Goal: Transaction & Acquisition: Obtain resource

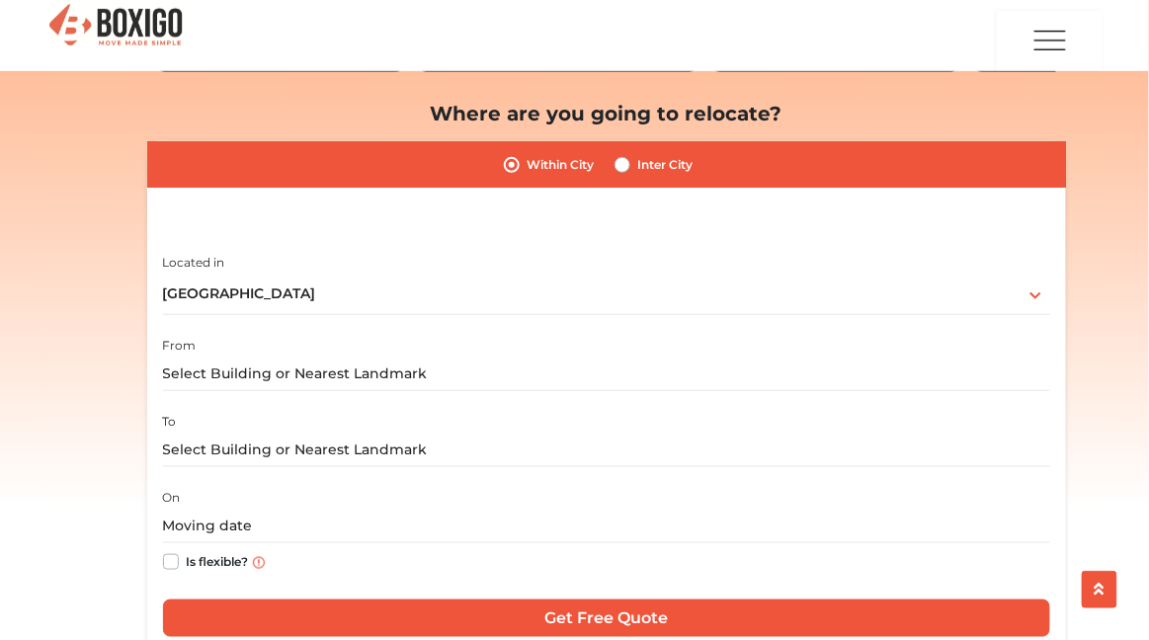
scroll to position [239, 0]
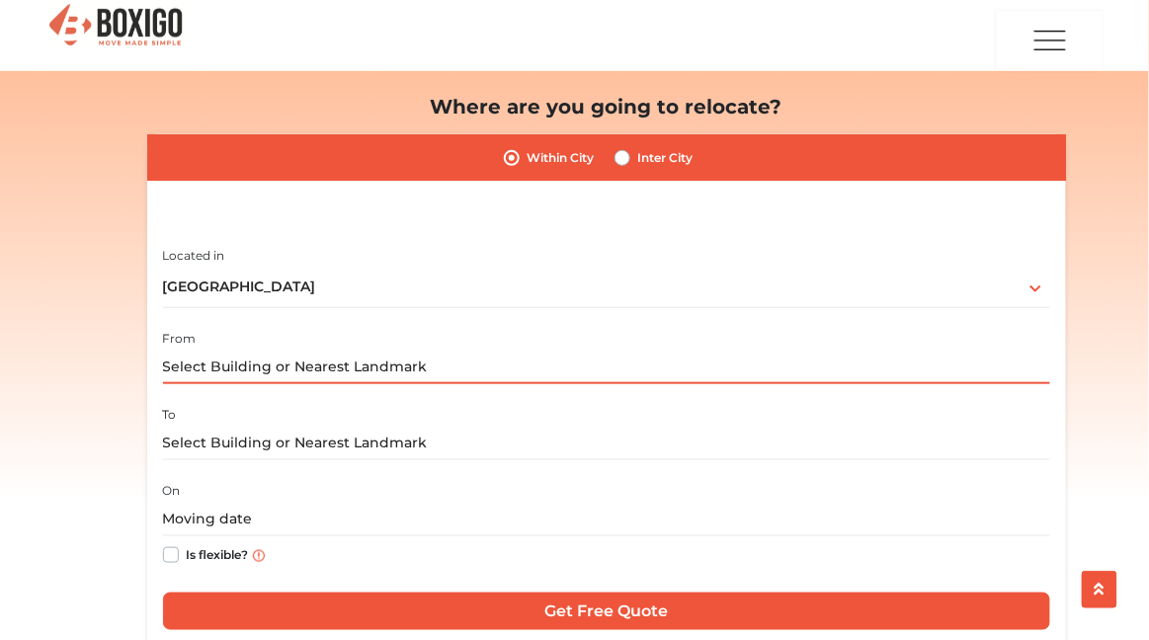
click at [617, 361] on input "text" at bounding box center [606, 367] width 887 height 35
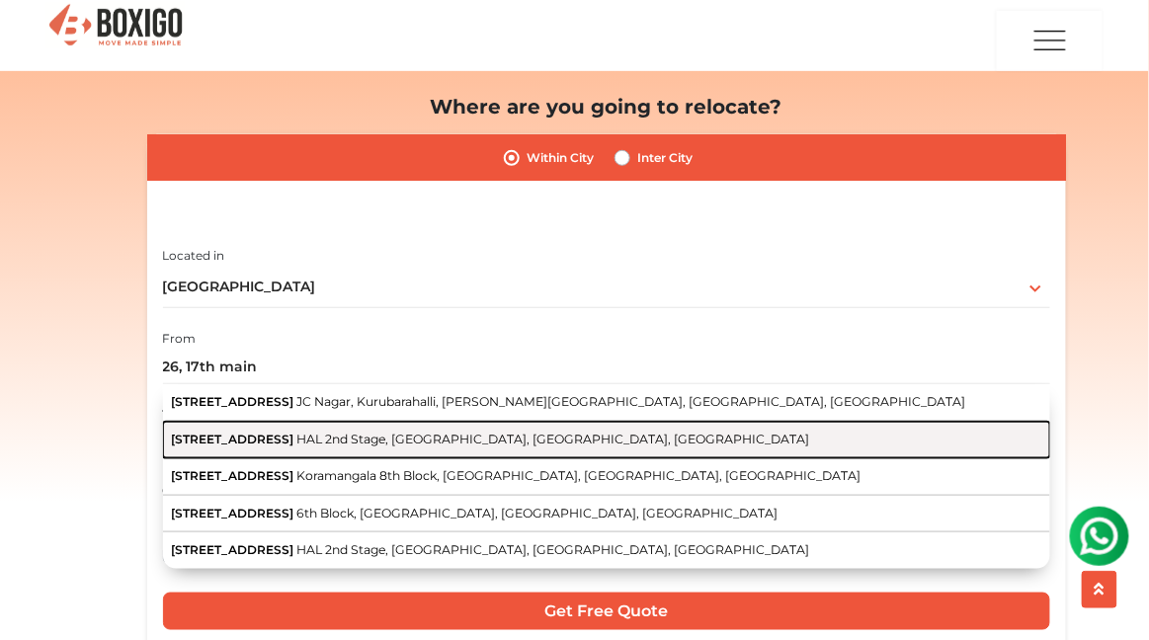
click at [544, 450] on button "[STREET_ADDRESS]" at bounding box center [606, 441] width 887 height 38
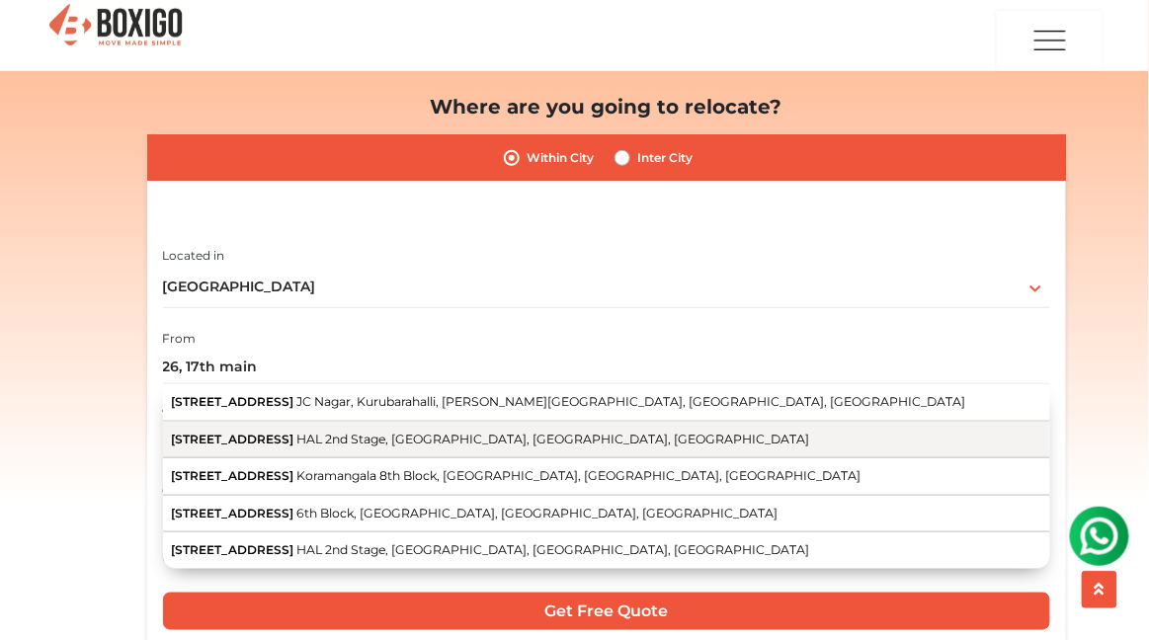
type input "[STREET_ADDRESS]"
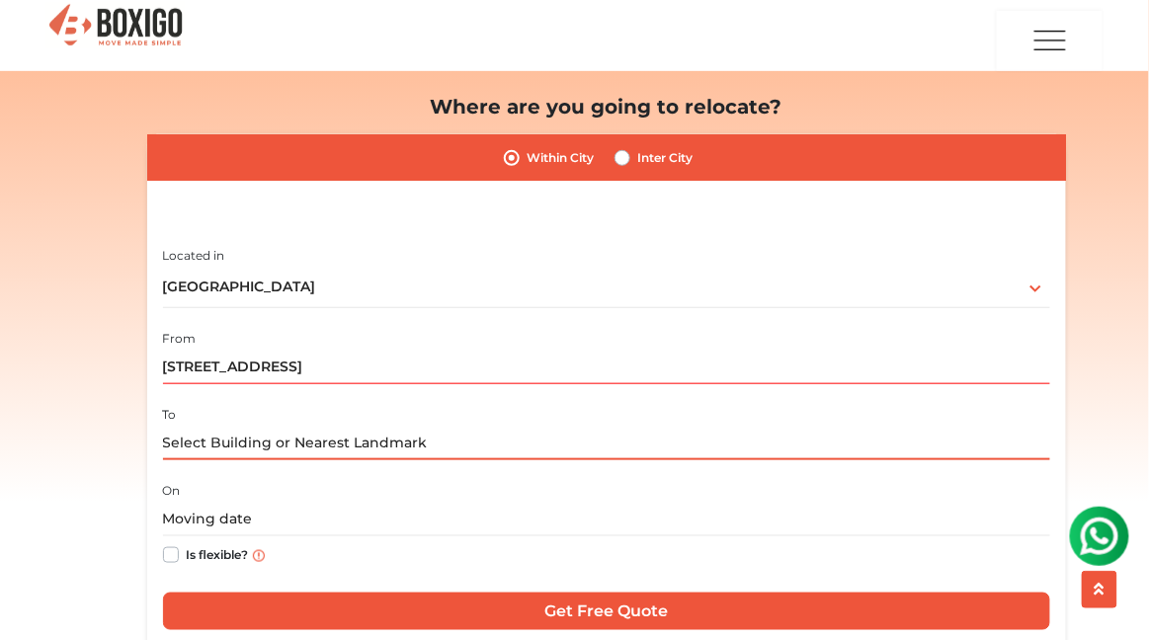
click at [545, 449] on input "text" at bounding box center [606, 443] width 887 height 35
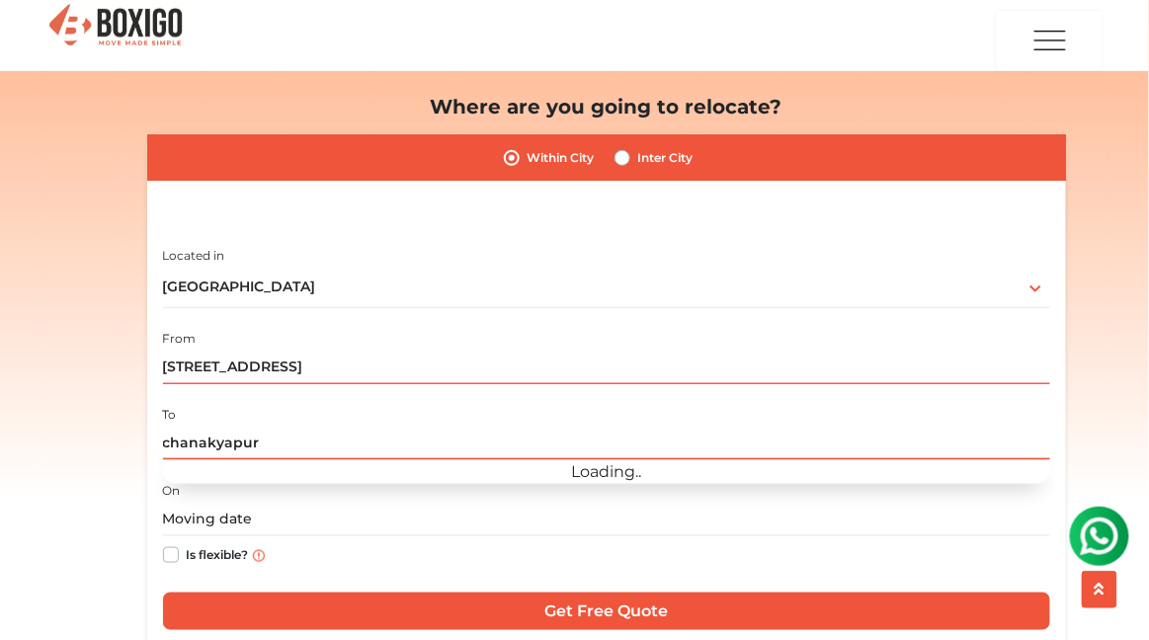
type input "chanakyapuri"
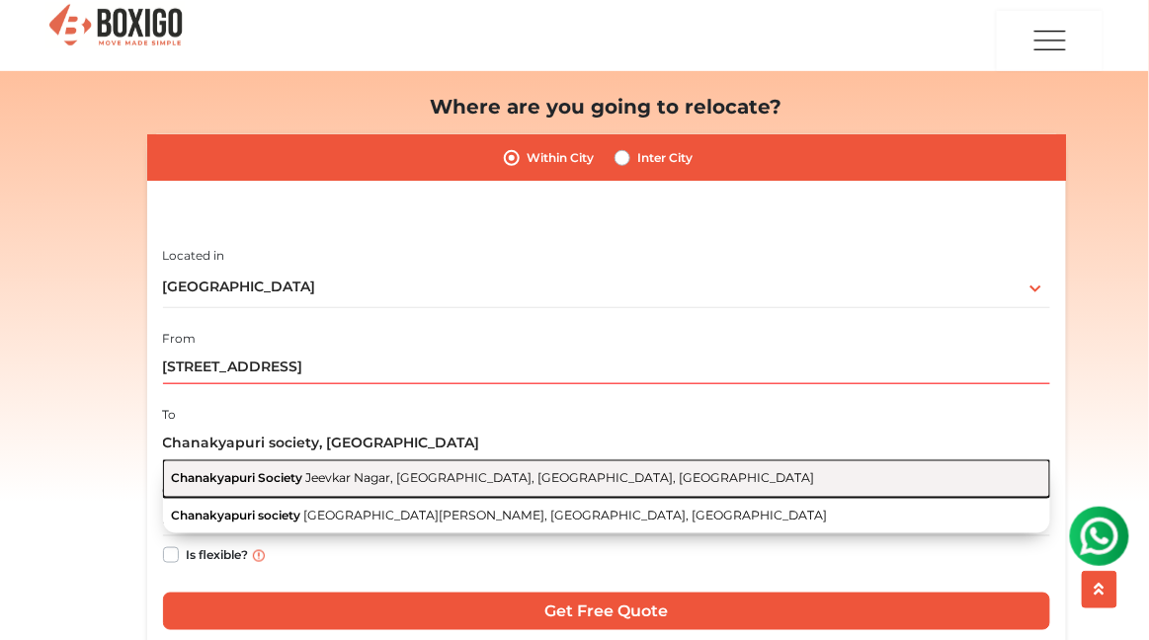
click at [600, 485] on button "Chanakyapuri Society Jeevkar Nagar, [GEOGRAPHIC_DATA], [GEOGRAPHIC_DATA], [GEOG…" at bounding box center [606, 479] width 887 height 38
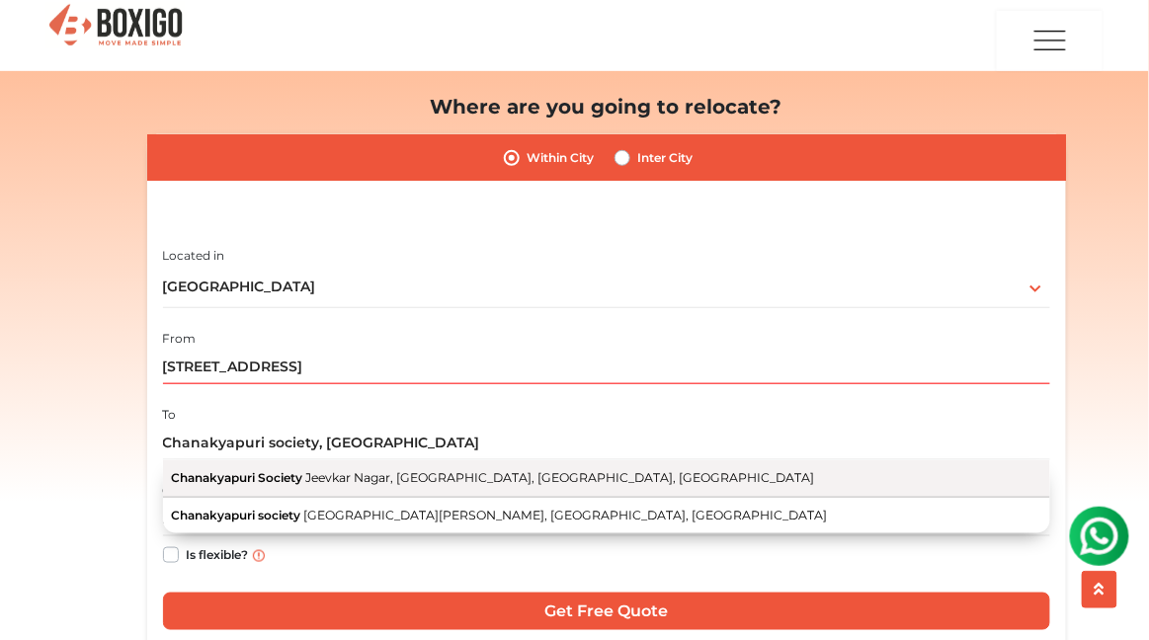
type input "Chanakyapuri Society, [GEOGRAPHIC_DATA], [GEOGRAPHIC_DATA], [GEOGRAPHIC_DATA], …"
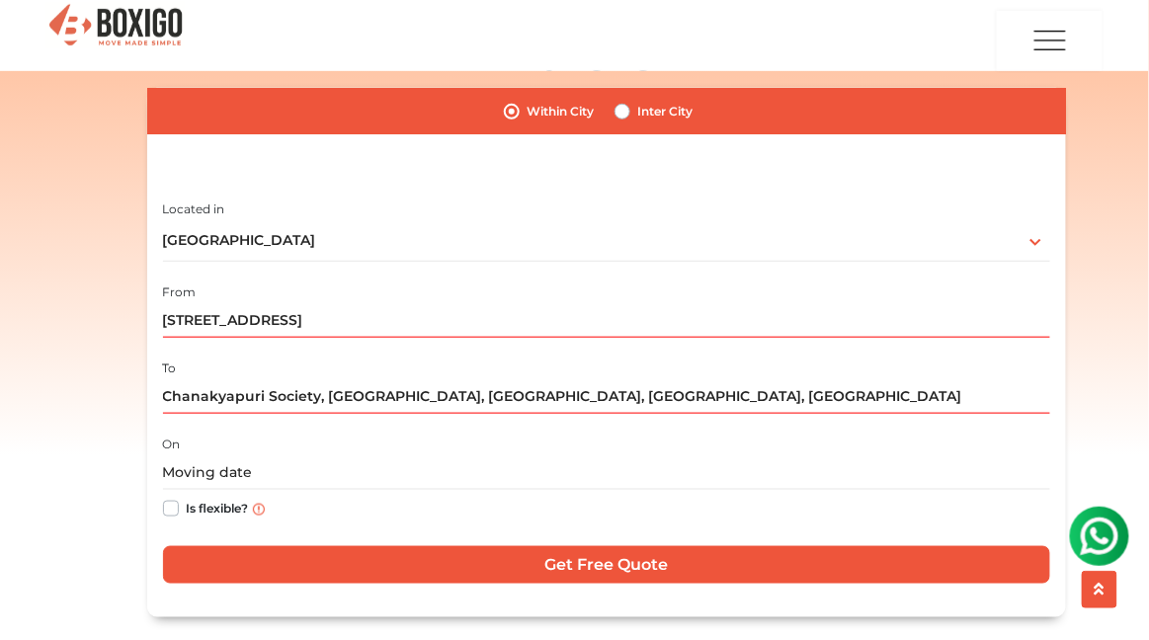
scroll to position [338, 0]
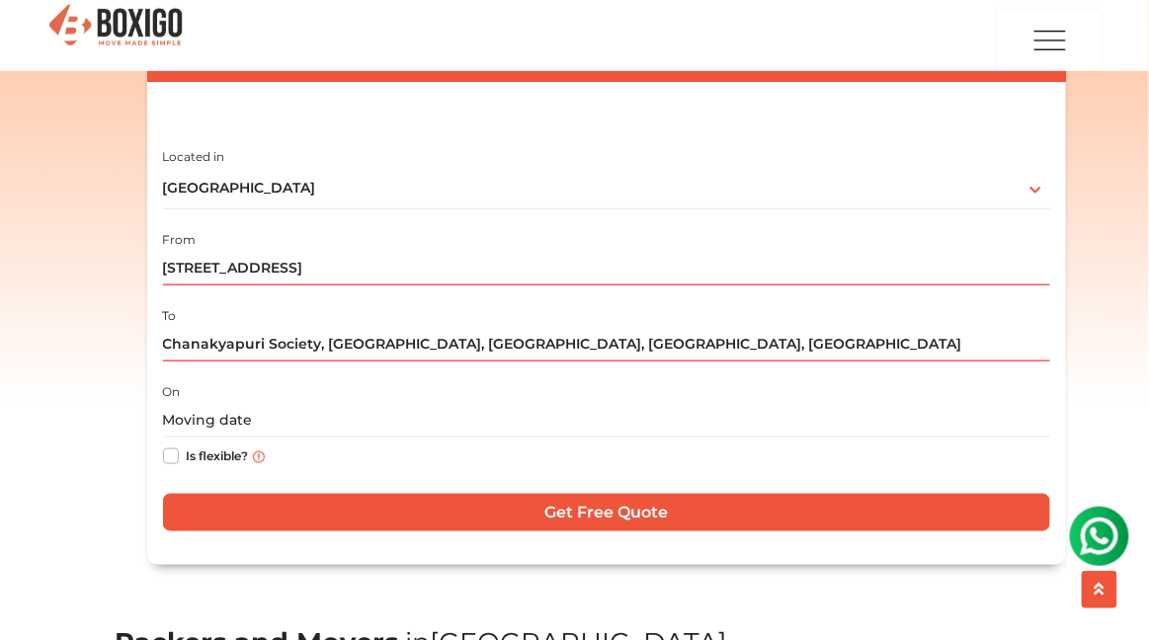
click at [515, 451] on div "Is flexible?" at bounding box center [606, 457] width 887 height 39
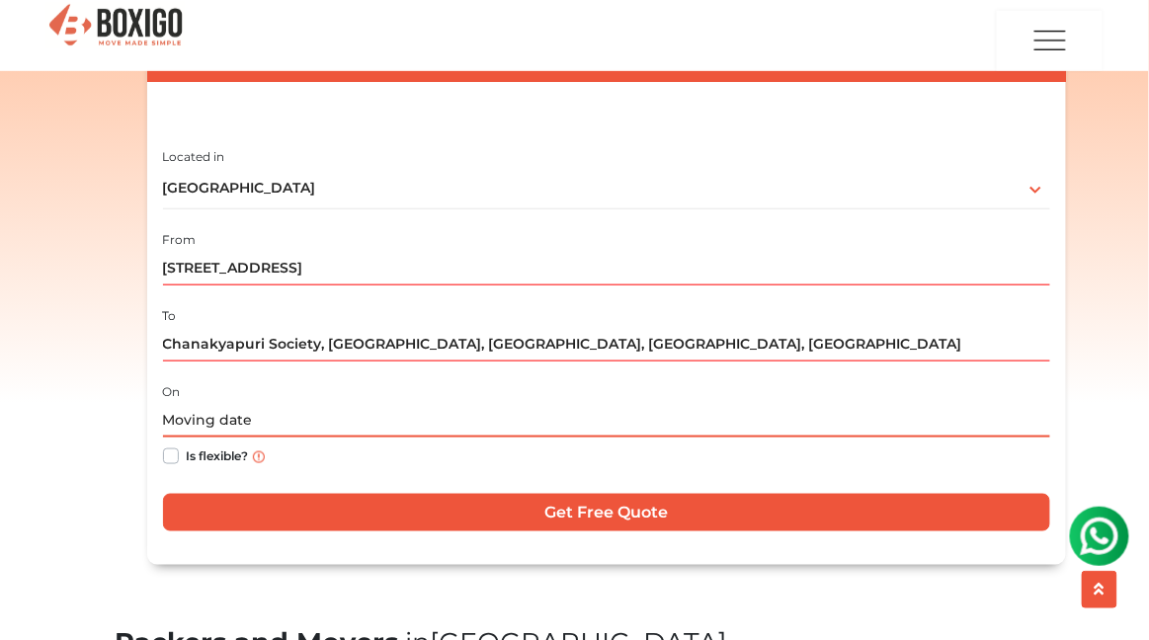
click at [526, 433] on input "text" at bounding box center [606, 420] width 887 height 35
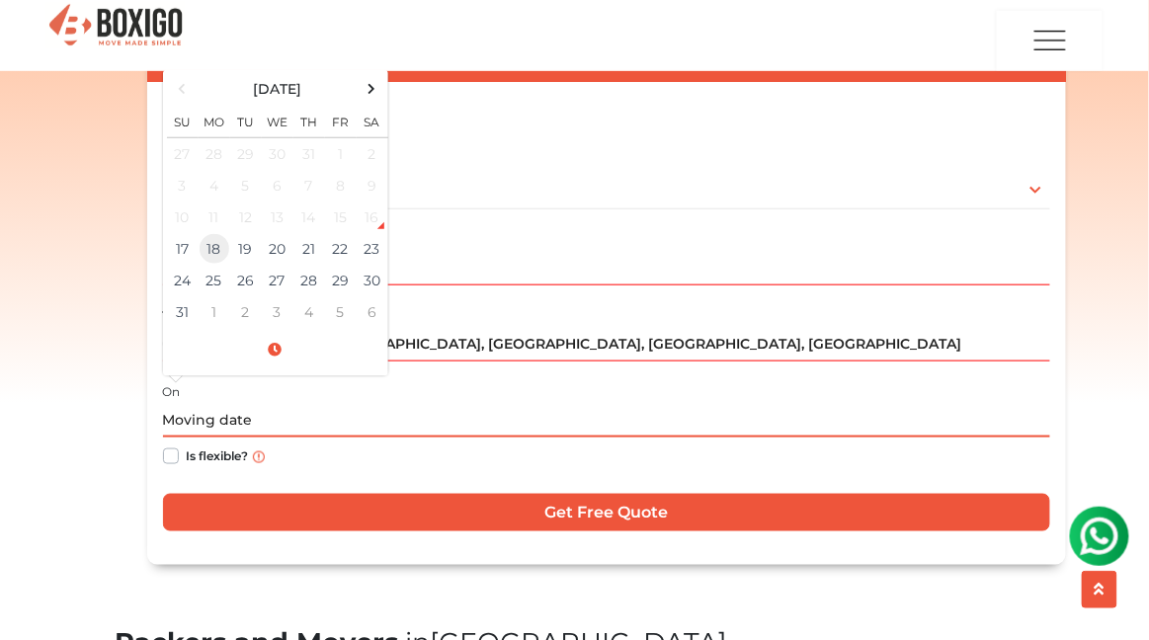
click at [211, 255] on td "18" at bounding box center [215, 249] width 32 height 32
type input "08/18/2025 12:00 AM"
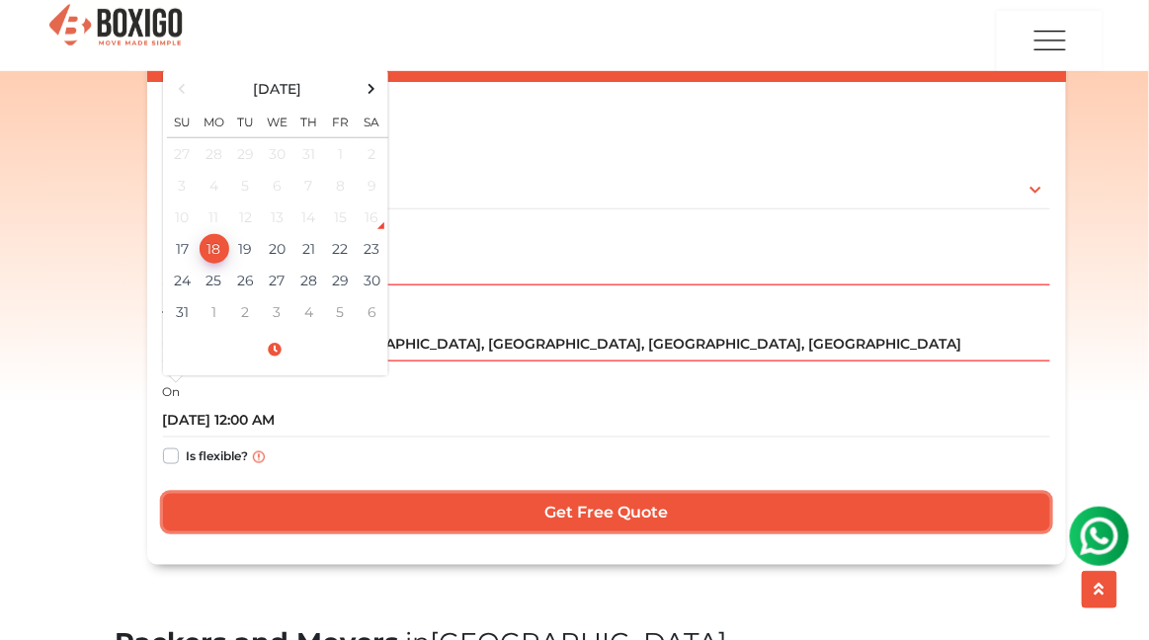
click at [437, 528] on input "Get Free Quote" at bounding box center [606, 513] width 887 height 38
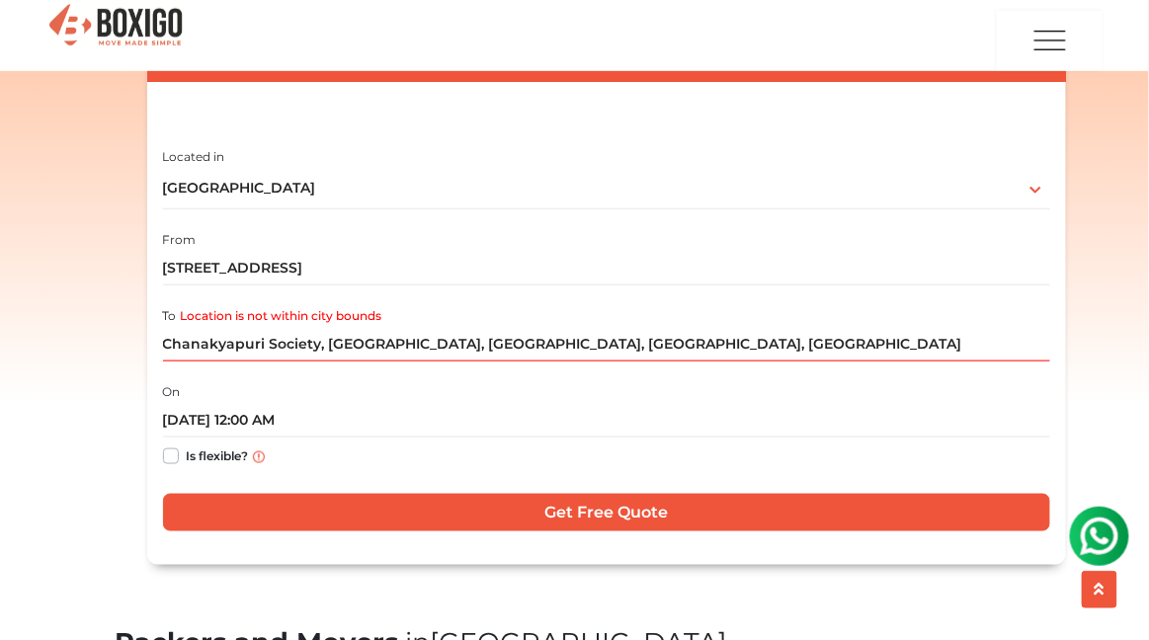
click at [448, 577] on div "Packers and Movers in Bangalore Effortlessly streamlining Every movement. Boxig…" at bounding box center [606, 199] width 918 height 762
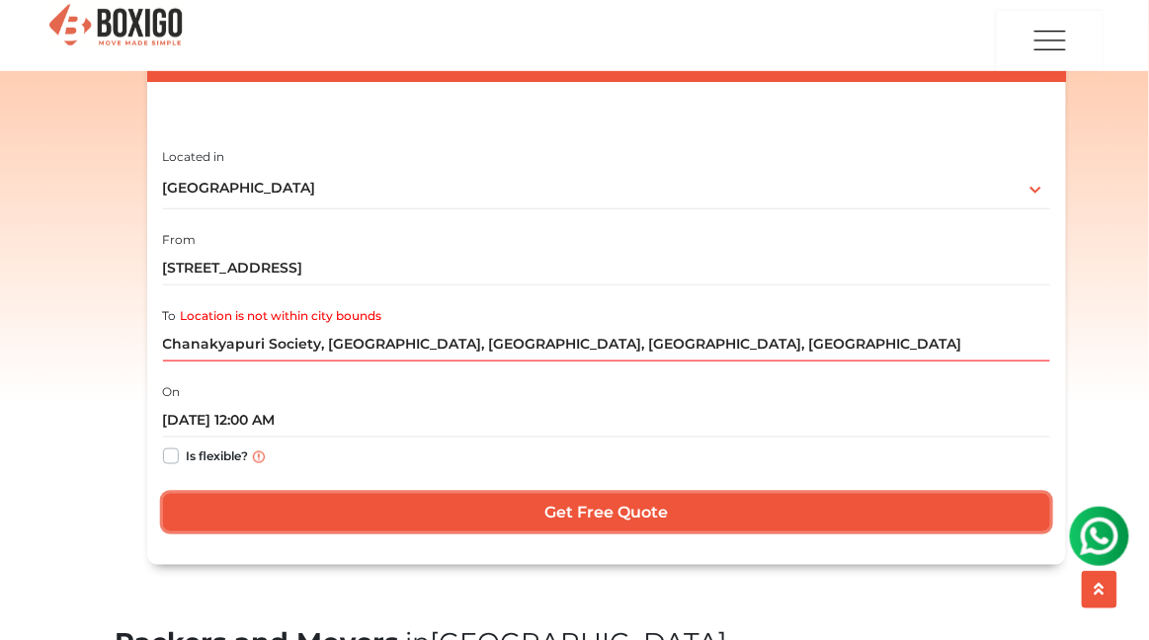
click at [502, 525] on input "Get Free Quote" at bounding box center [606, 513] width 887 height 38
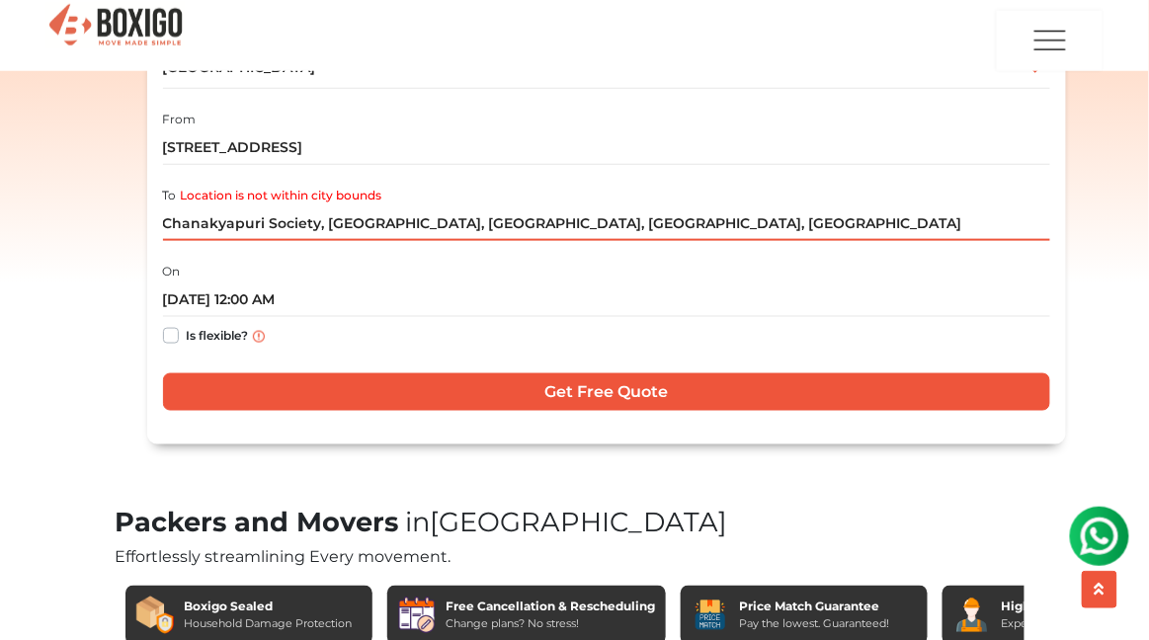
scroll to position [457, 0]
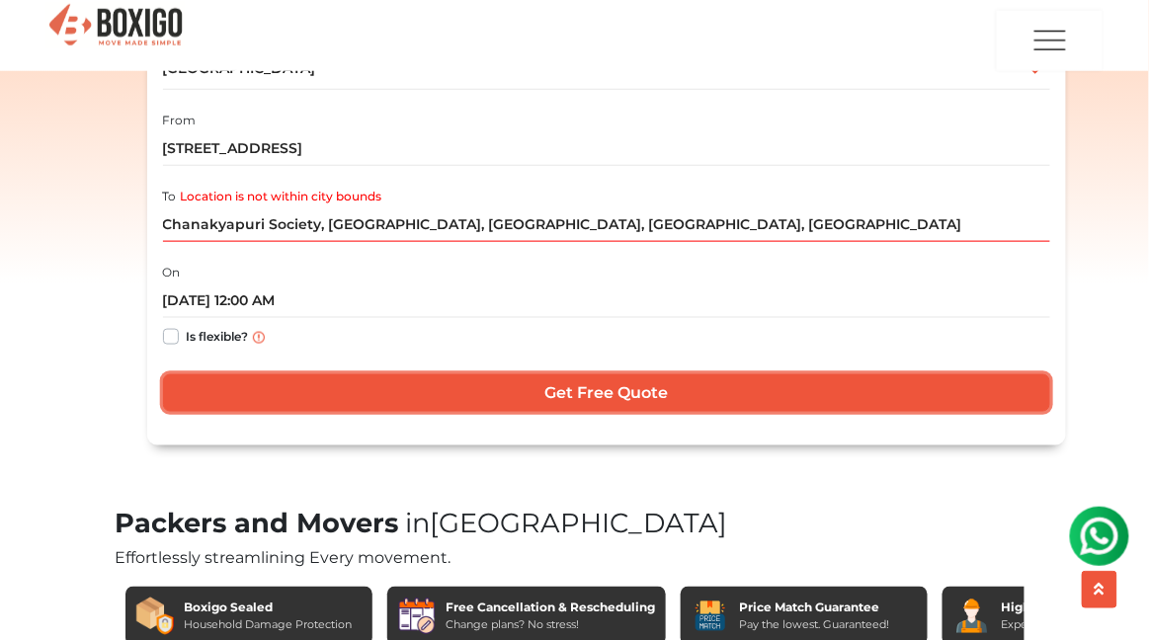
click at [622, 394] on input "Get Free Quote" at bounding box center [606, 393] width 887 height 38
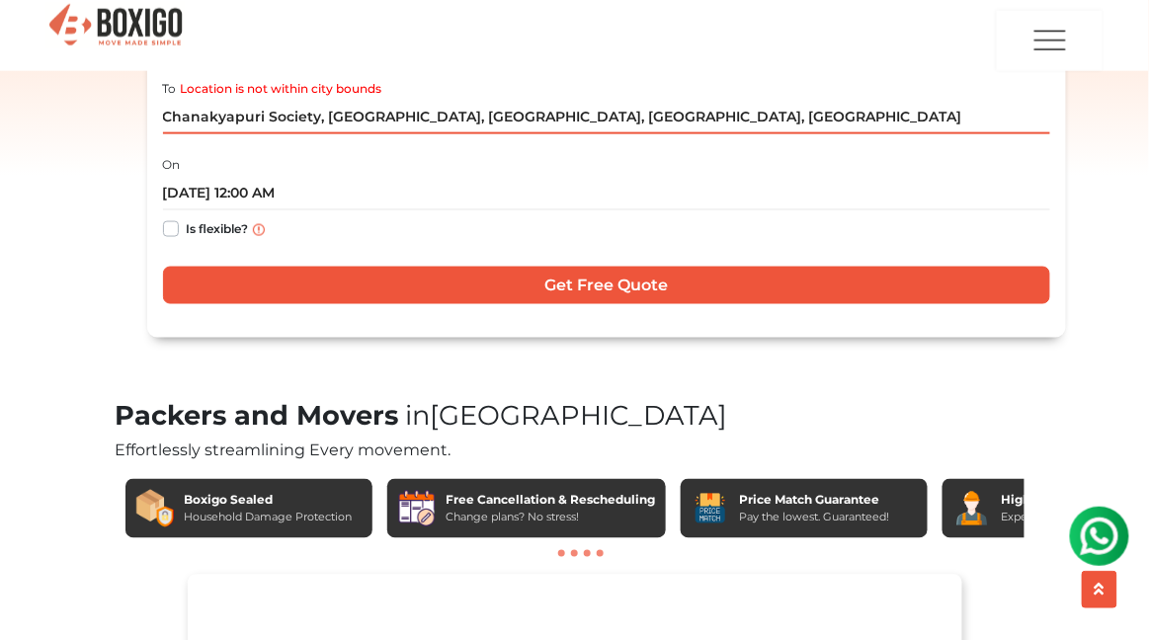
scroll to position [564, 0]
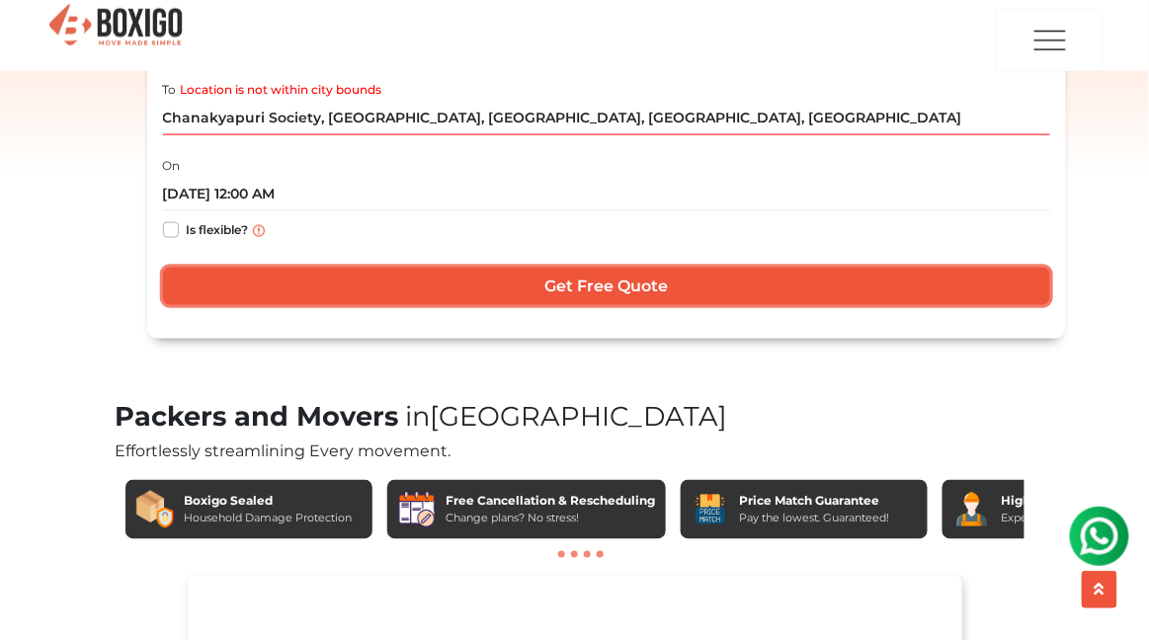
click at [925, 289] on input "Get Free Quote" at bounding box center [606, 287] width 887 height 38
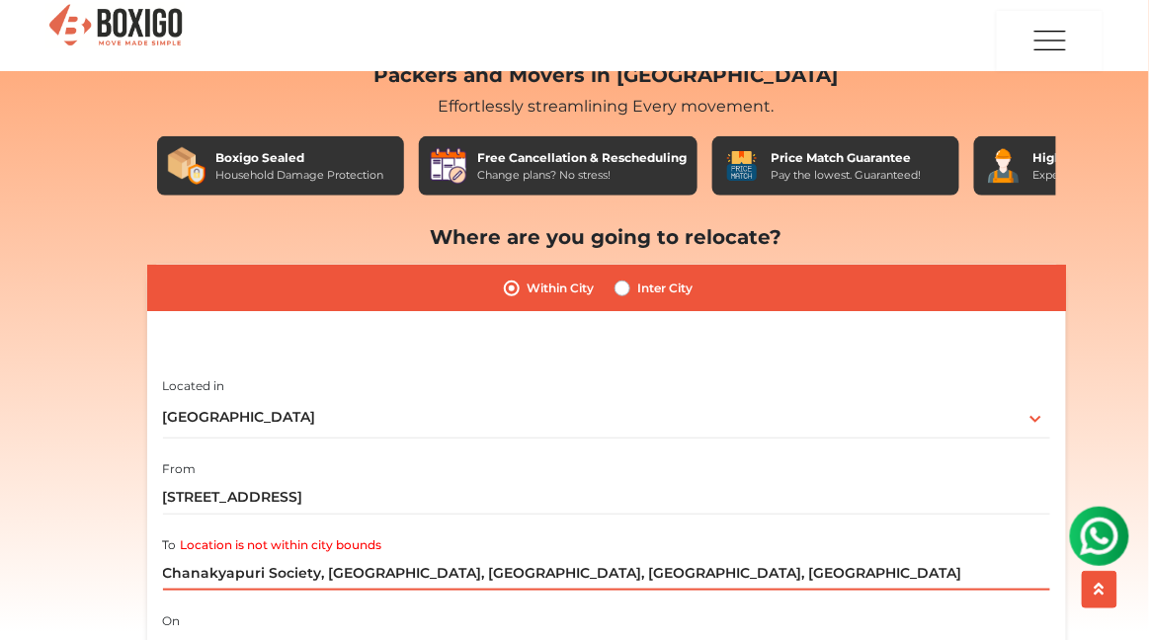
scroll to position [98, 0]
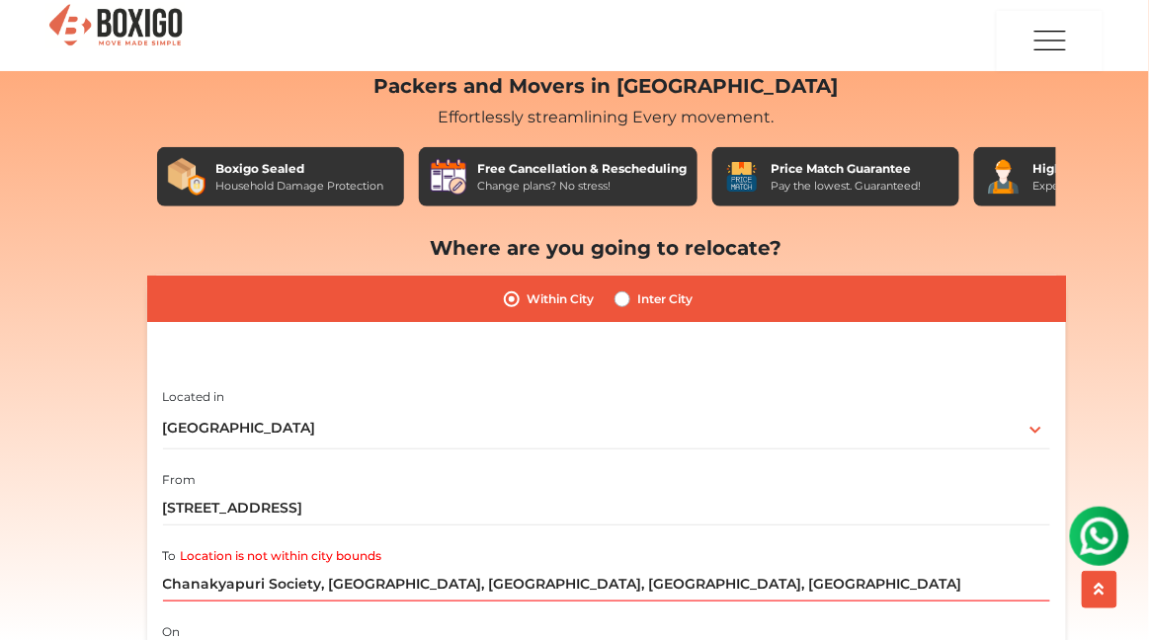
click at [683, 298] on label "Inter City" at bounding box center [665, 299] width 55 height 24
click at [630, 298] on input "Inter City" at bounding box center [622, 297] width 16 height 20
radio input "true"
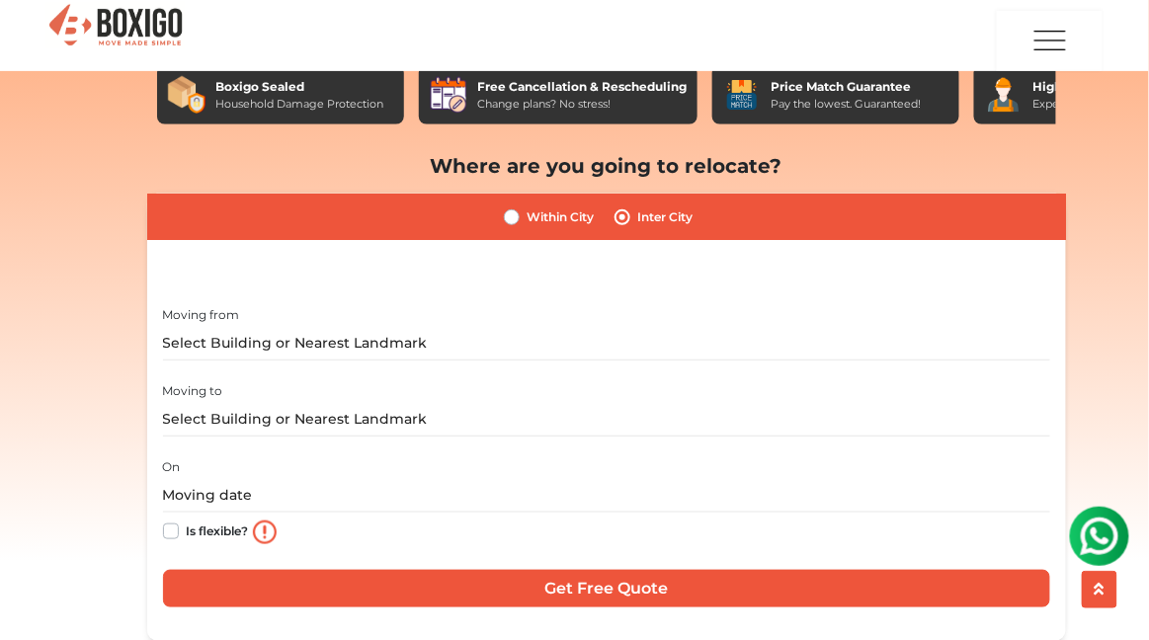
scroll to position [181, 0]
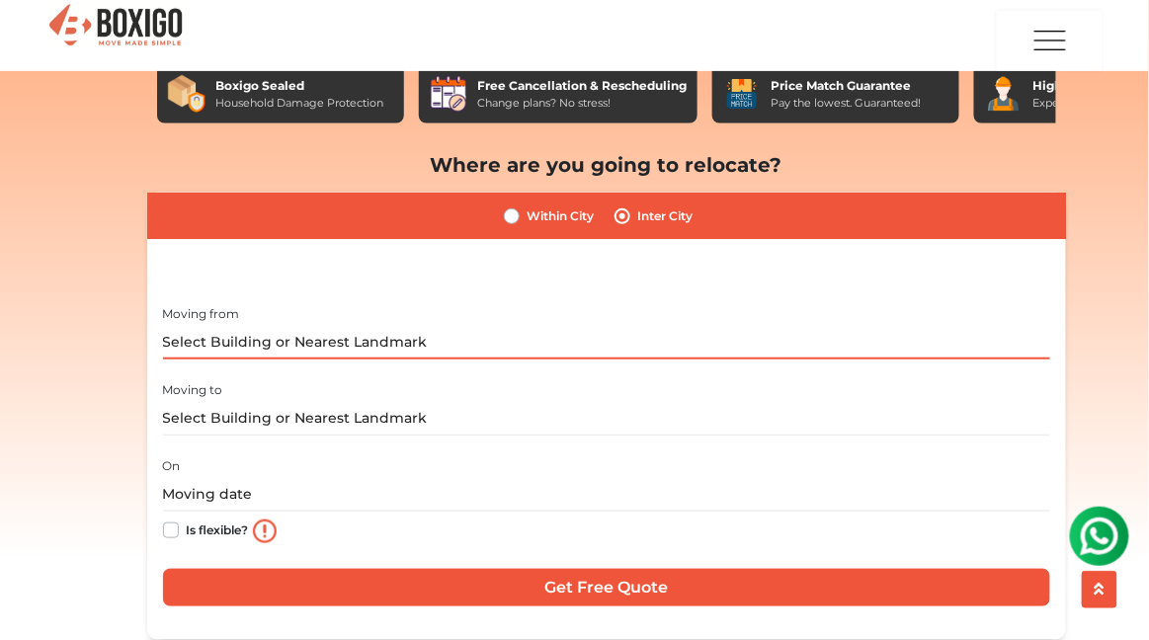
click at [792, 337] on input "text" at bounding box center [606, 342] width 887 height 35
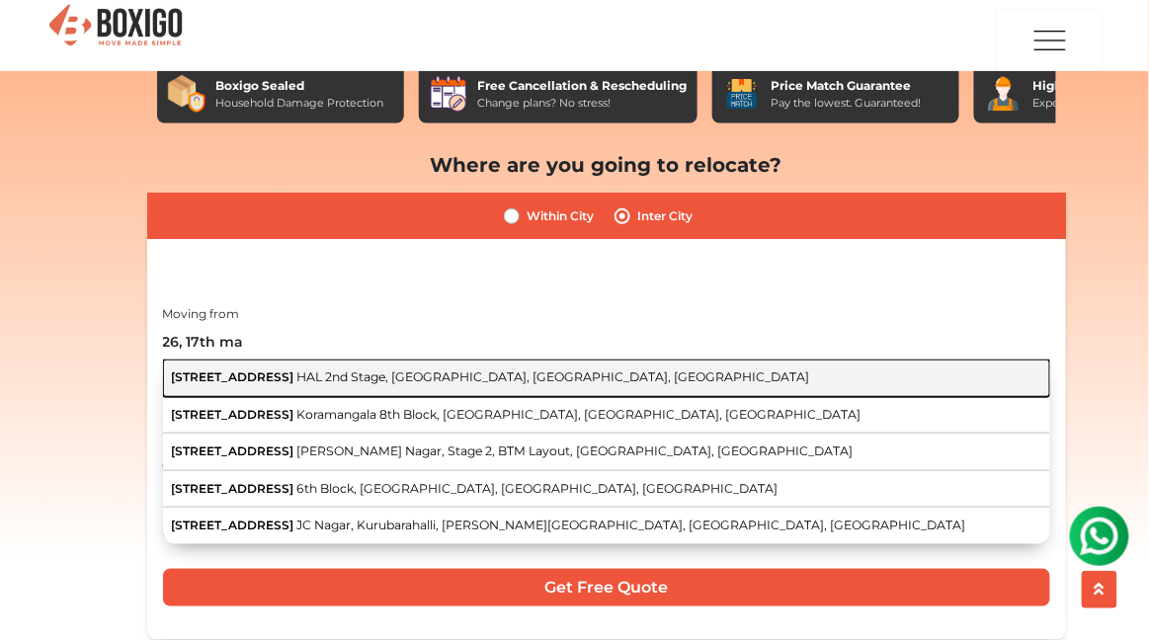
click at [518, 373] on span "HAL 2nd Stage, [GEOGRAPHIC_DATA], [GEOGRAPHIC_DATA], [GEOGRAPHIC_DATA]" at bounding box center [552, 376] width 513 height 15
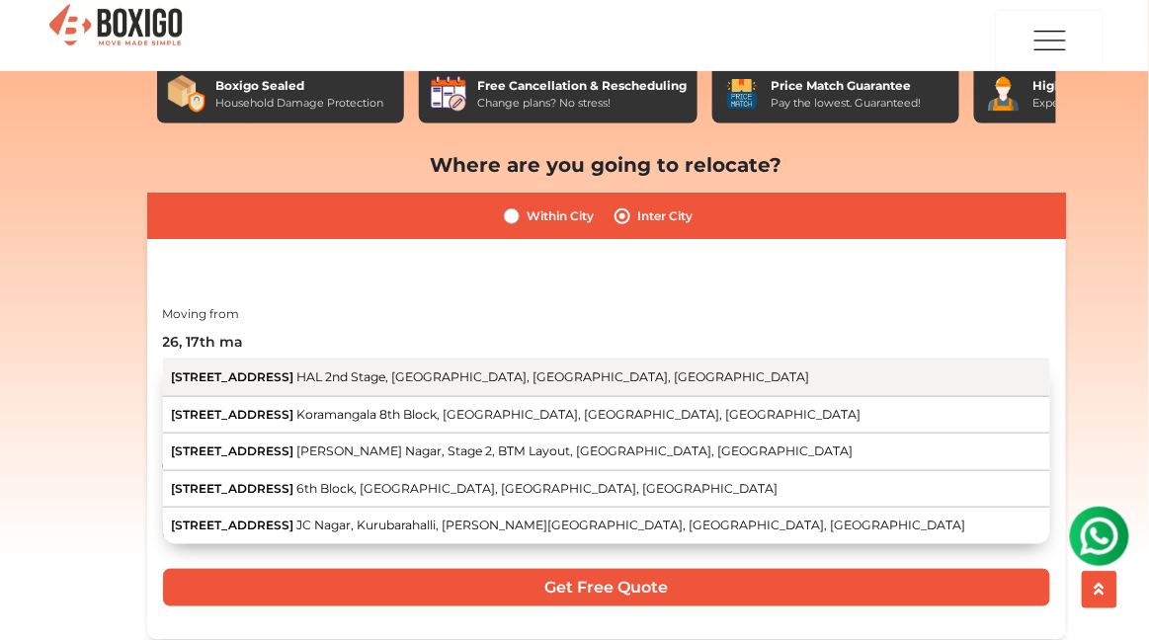
type input "[STREET_ADDRESS]"
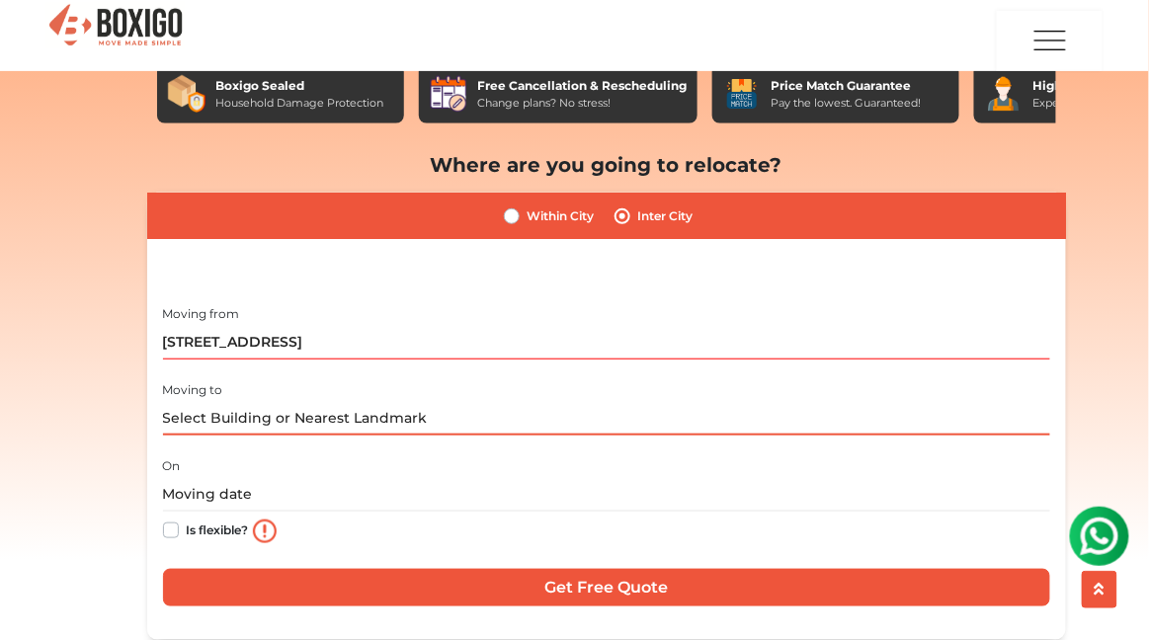
click at [507, 417] on input "text" at bounding box center [606, 418] width 887 height 35
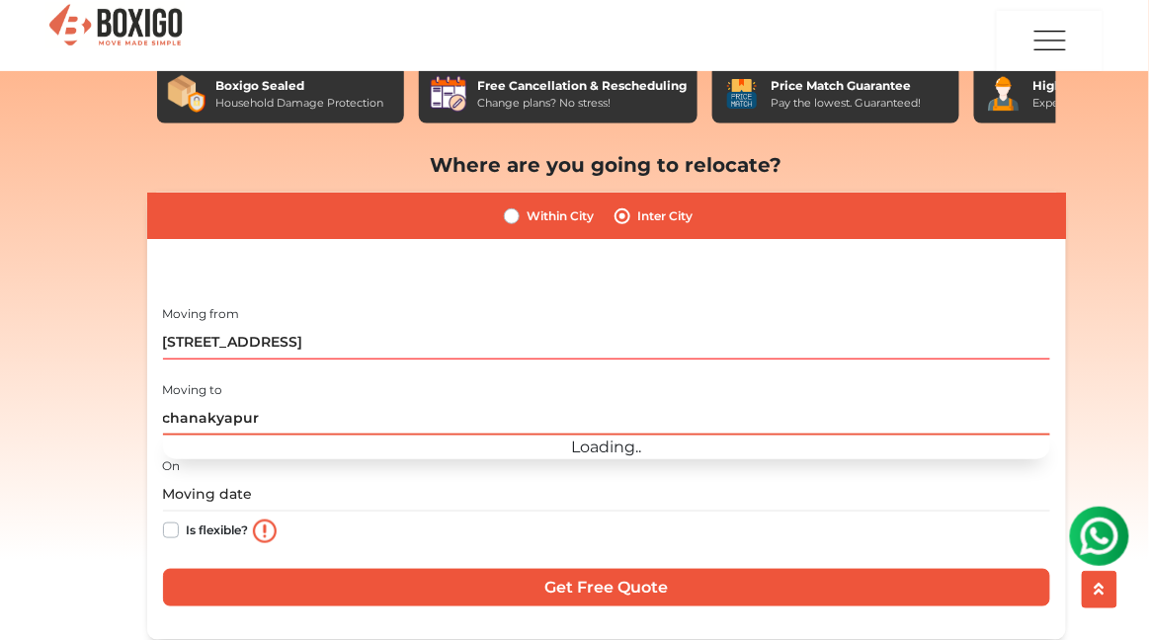
type input "chanakyapuri"
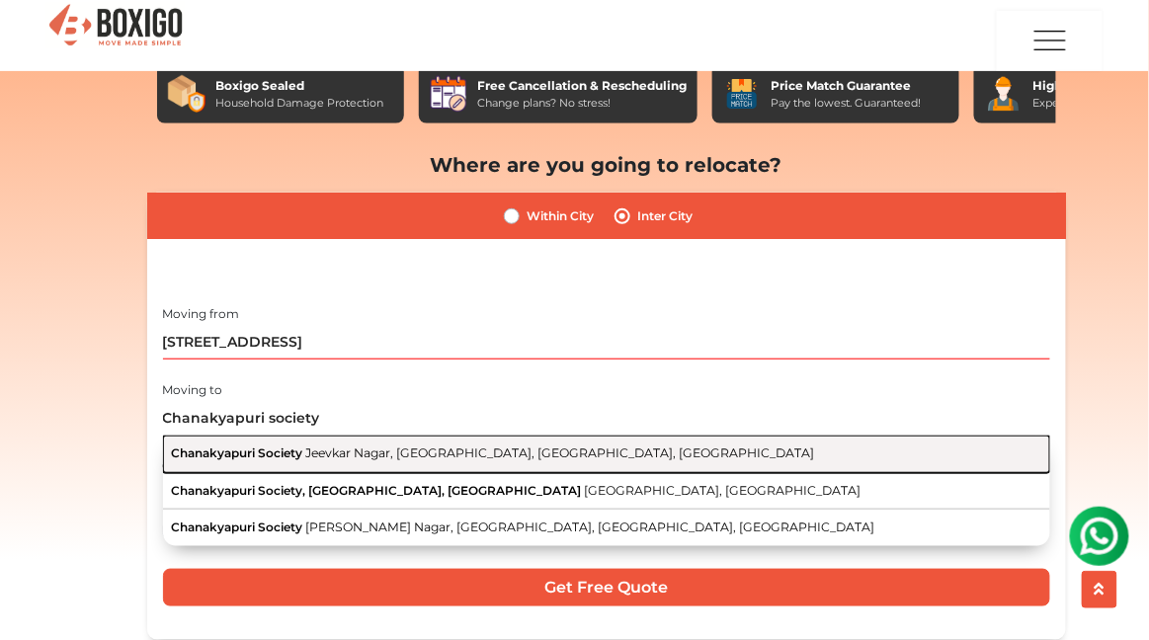
click at [582, 450] on button "Chanakyapuri Society Jeevkar Nagar, Athwa, Surat, Gujarat" at bounding box center [606, 455] width 887 height 38
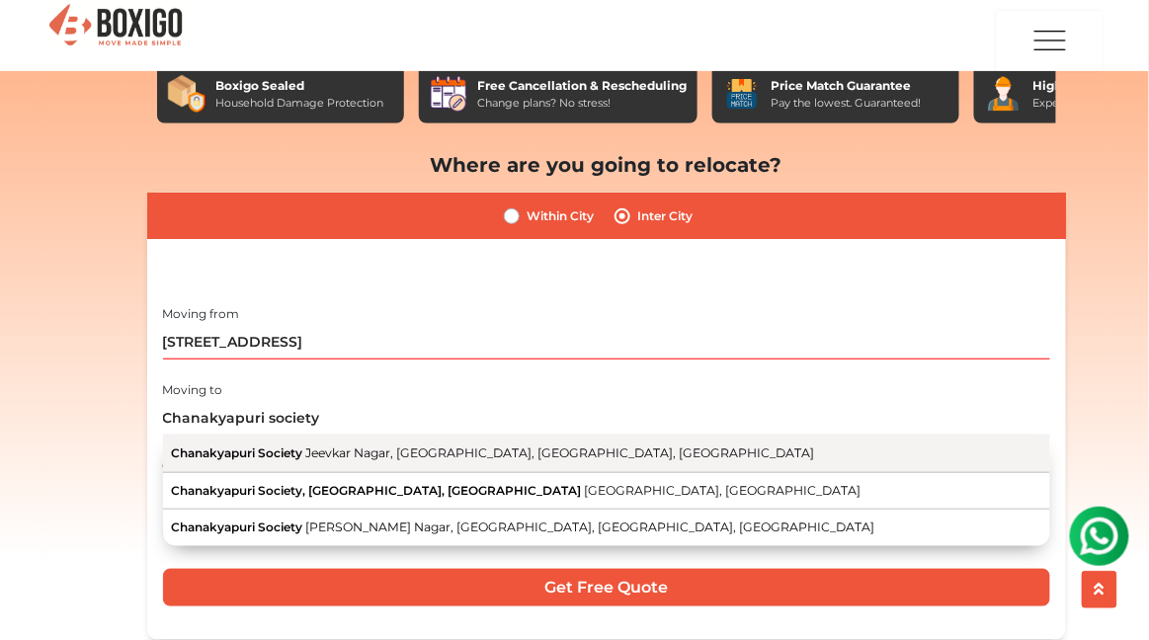
type input "Chanakyapuri Society, [GEOGRAPHIC_DATA], [GEOGRAPHIC_DATA], [GEOGRAPHIC_DATA], …"
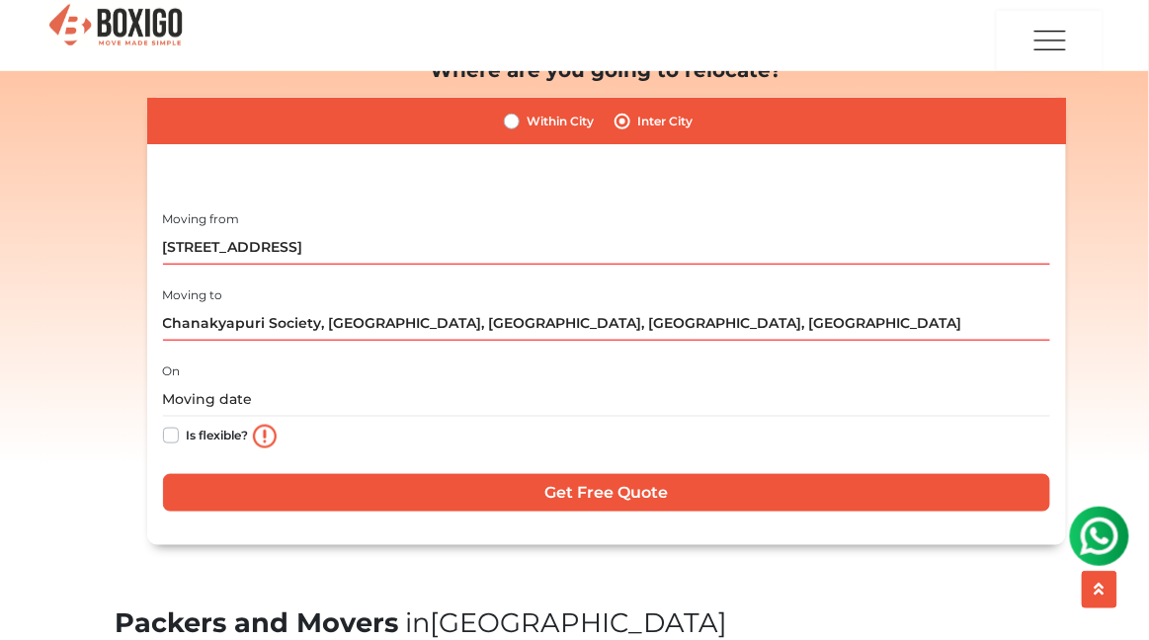
scroll to position [275, 0]
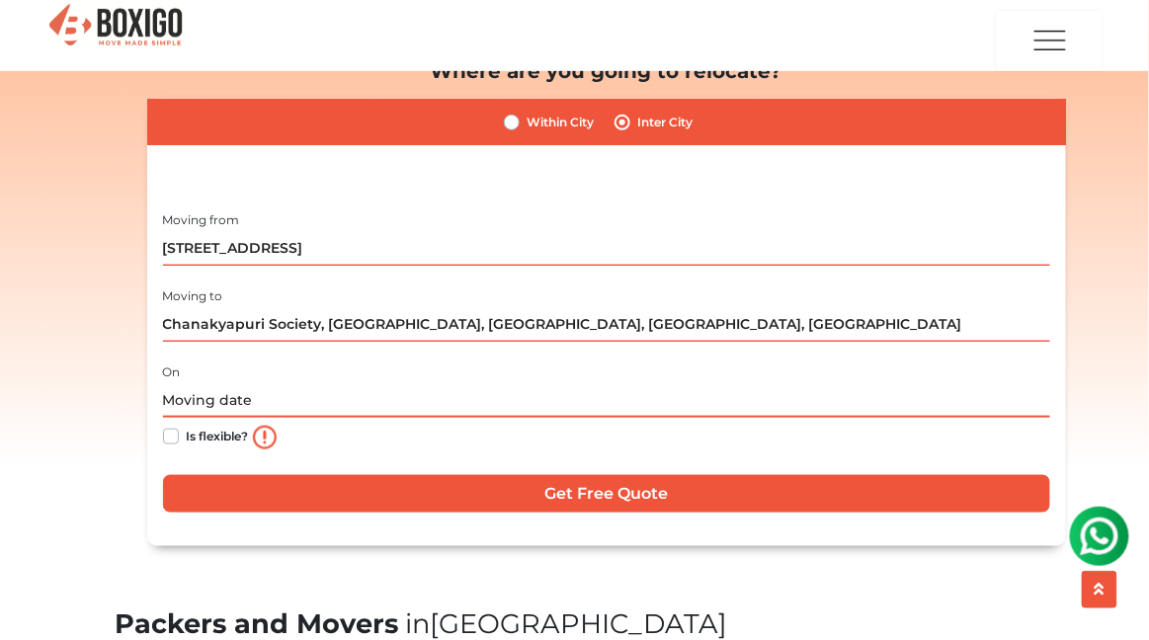
click at [394, 403] on input "text" at bounding box center [606, 400] width 887 height 35
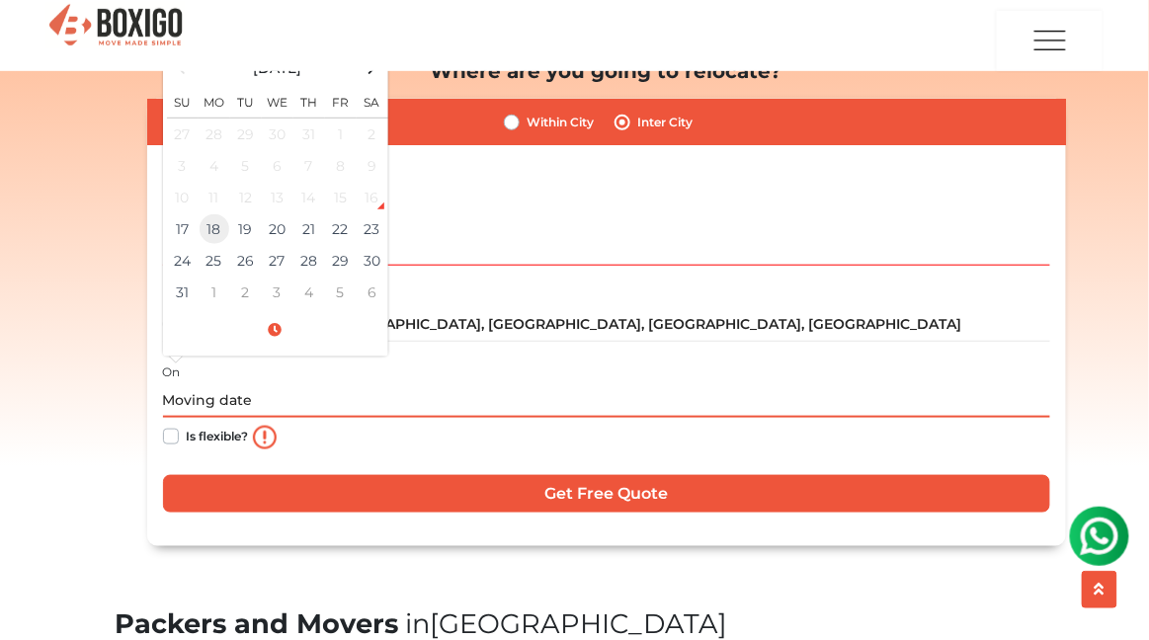
click at [220, 222] on td "18" at bounding box center [215, 229] width 32 height 32
type input "08/18/2025 12:00 AM"
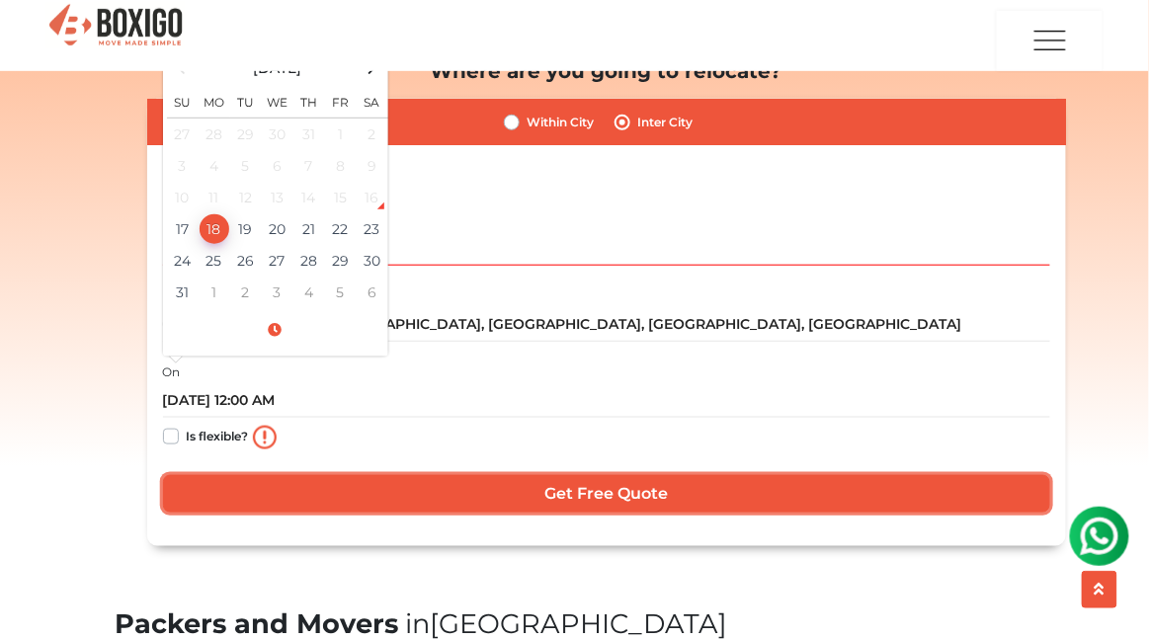
click at [470, 492] on input "Get Free Quote" at bounding box center [606, 494] width 887 height 38
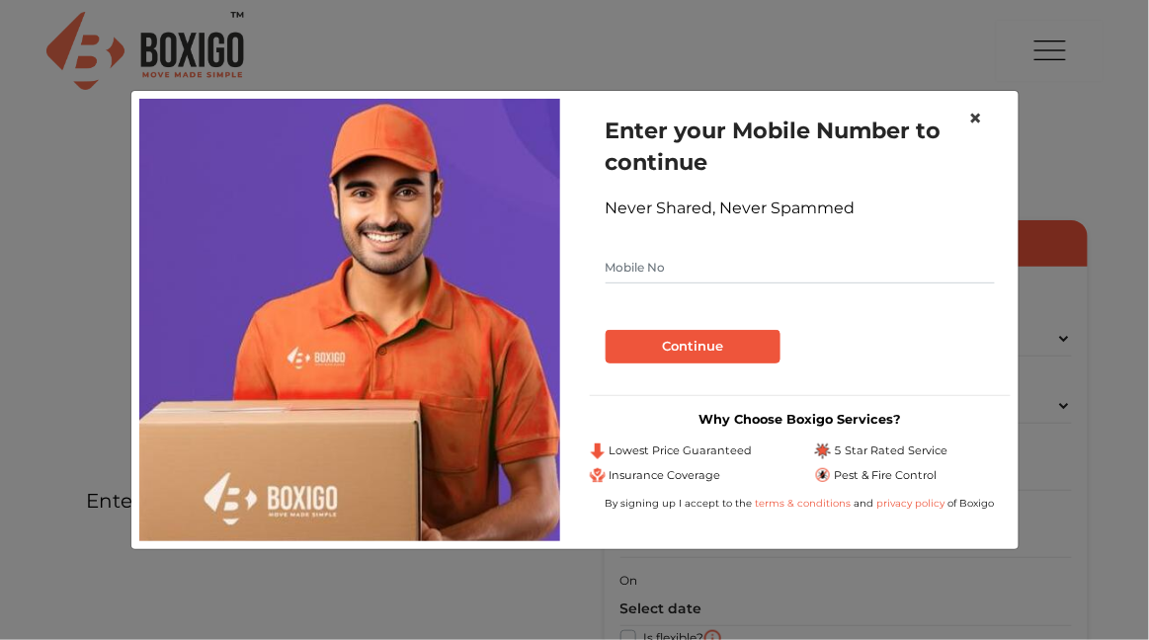
click at [973, 119] on span "×" at bounding box center [976, 118] width 14 height 29
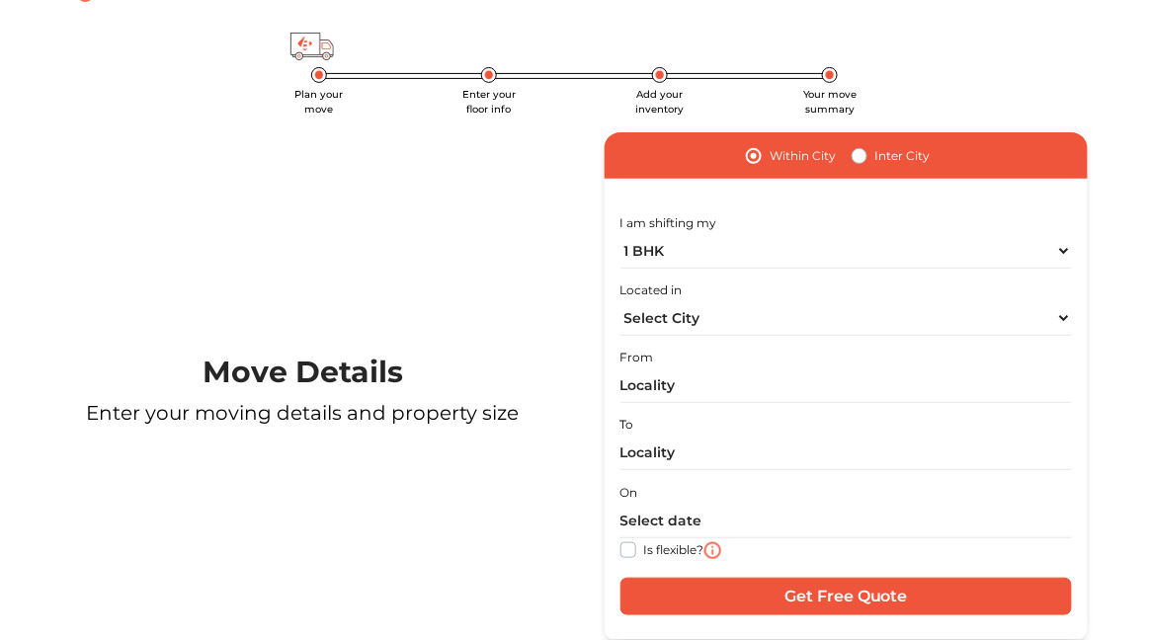
scroll to position [89, 0]
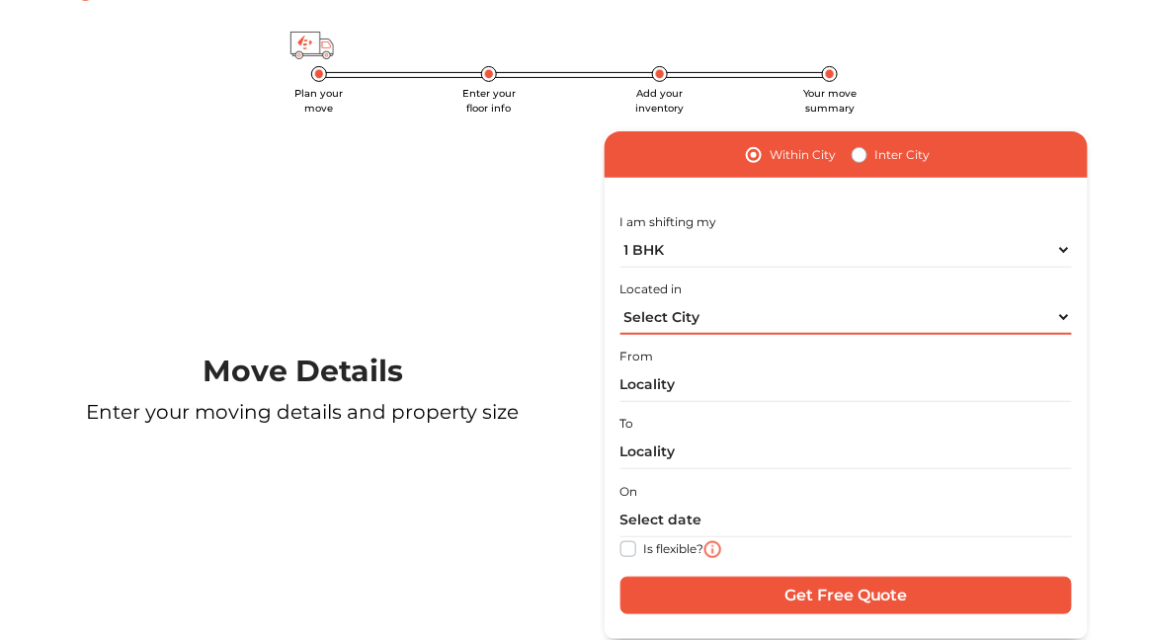
click at [1040, 310] on select "Select City [GEOGRAPHIC_DATA] [GEOGRAPHIC_DATA] [GEOGRAPHIC_DATA] [GEOGRAPHIC_D…" at bounding box center [846, 317] width 452 height 35
select select "[GEOGRAPHIC_DATA]"
click at [620, 300] on select "Select City [GEOGRAPHIC_DATA] [GEOGRAPHIC_DATA] [GEOGRAPHIC_DATA] [GEOGRAPHIC_D…" at bounding box center [846, 317] width 452 height 35
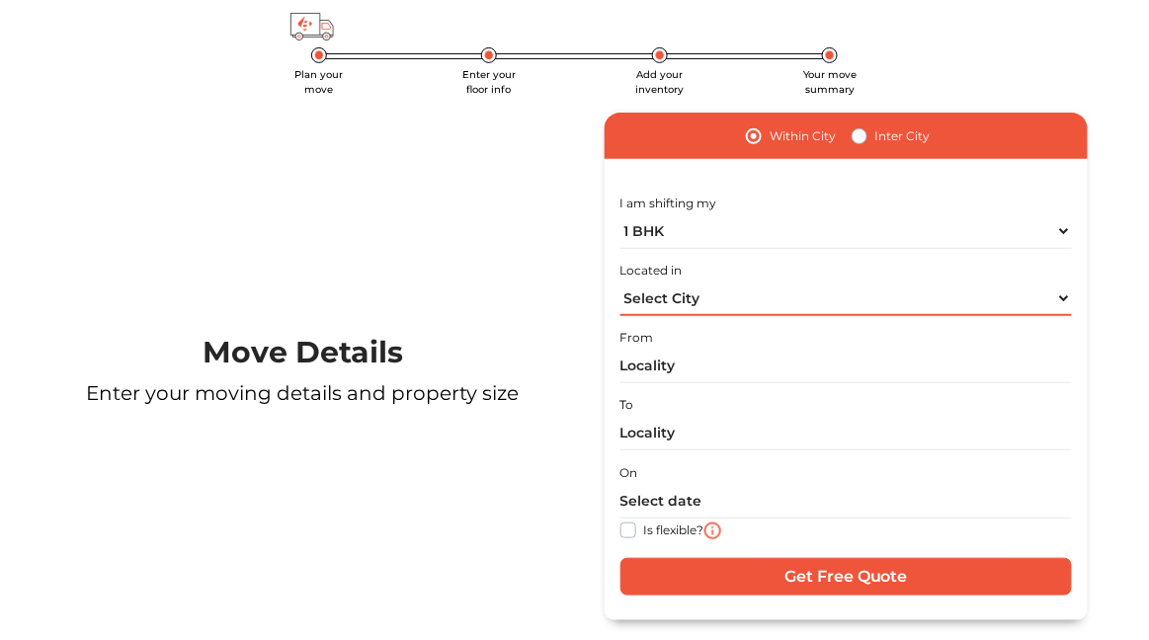
scroll to position [137, 0]
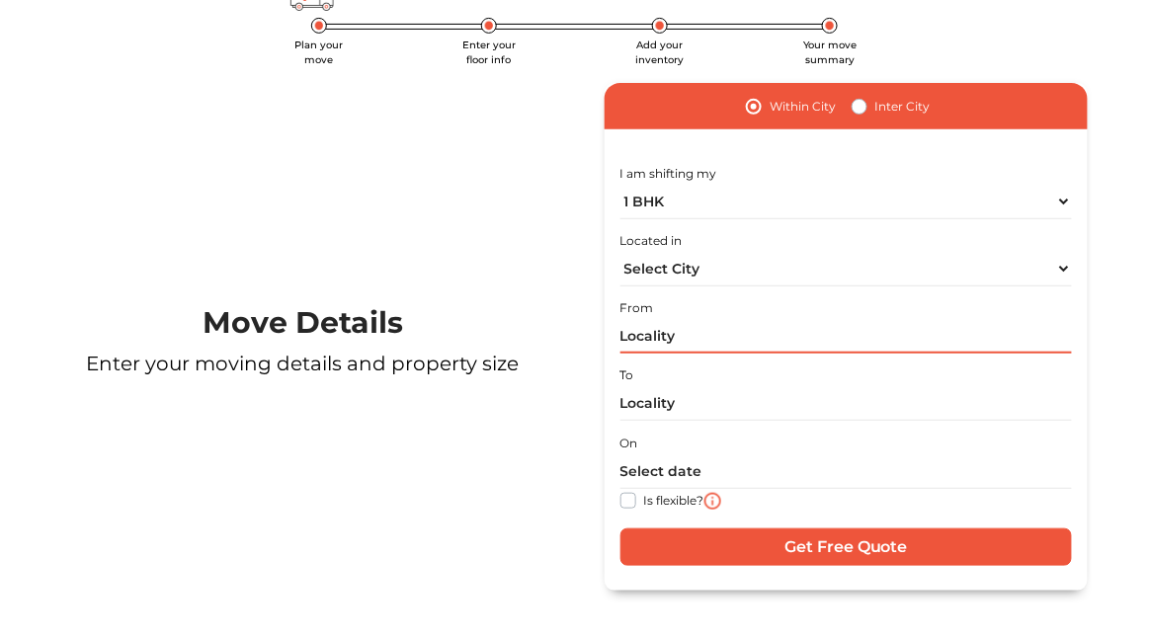
click at [975, 331] on input "text" at bounding box center [846, 336] width 452 height 35
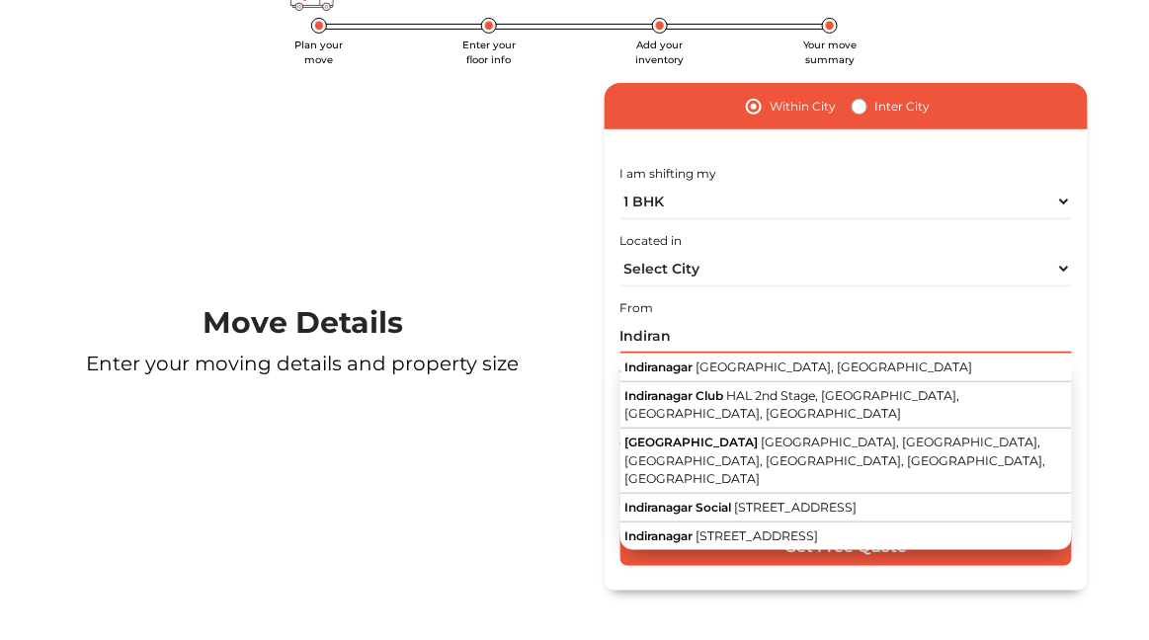
scroll to position [135, 0]
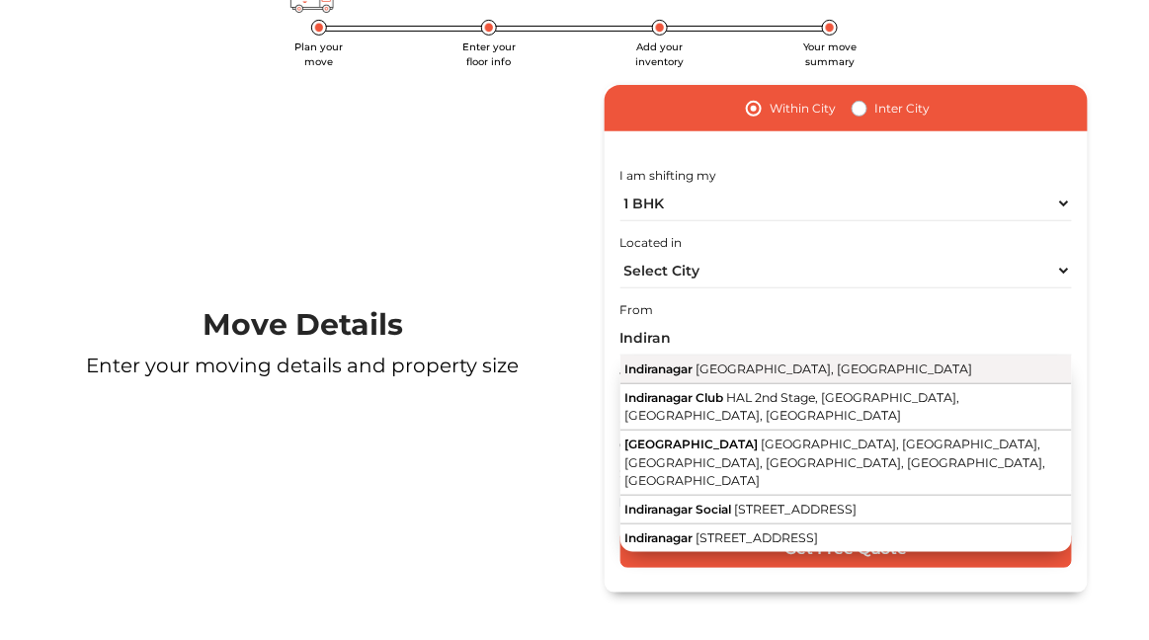
click at [811, 364] on span "[GEOGRAPHIC_DATA], [GEOGRAPHIC_DATA]" at bounding box center [833, 368] width 277 height 15
type input "[GEOGRAPHIC_DATA], [GEOGRAPHIC_DATA], [GEOGRAPHIC_DATA]"
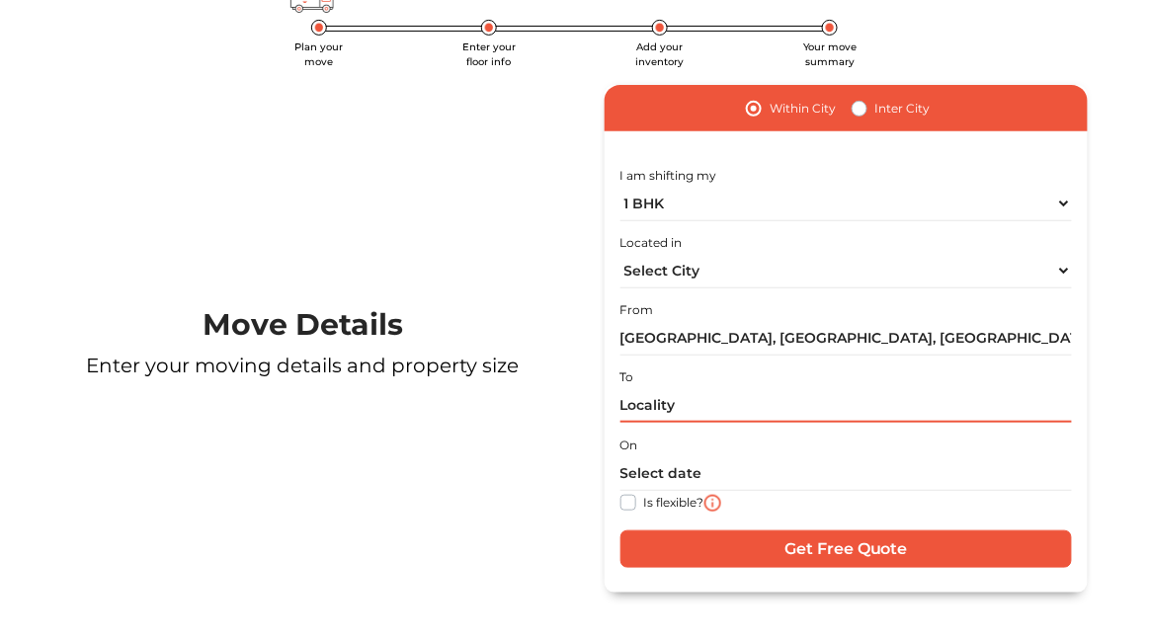
click at [779, 413] on input "text" at bounding box center [846, 405] width 452 height 35
type input "S"
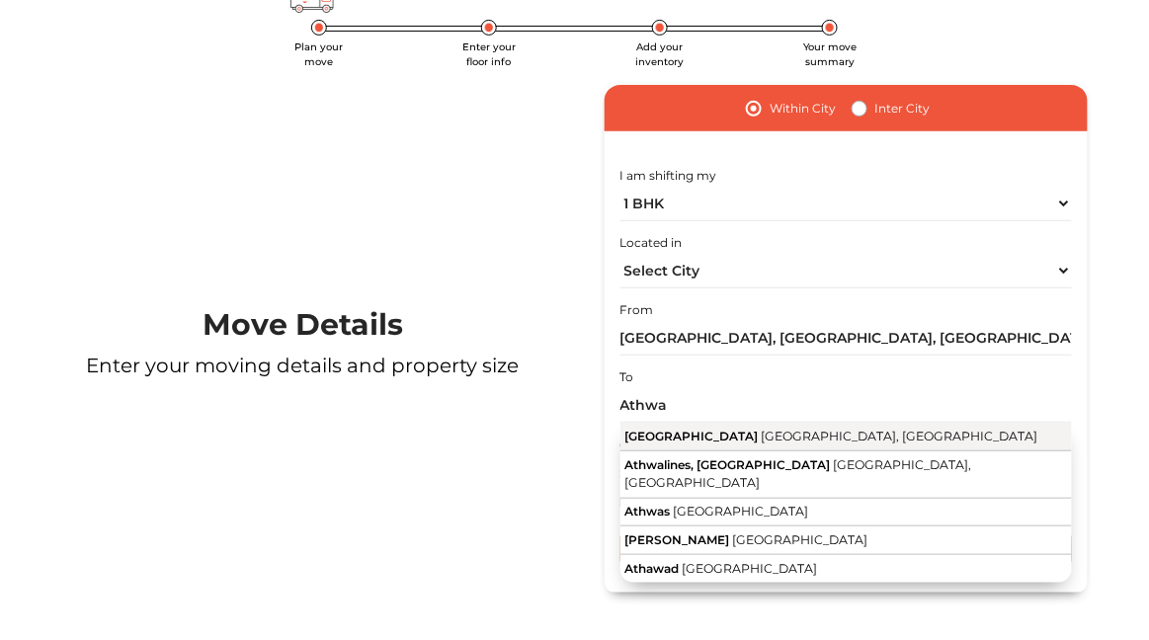
click at [860, 437] on button "[GEOGRAPHIC_DATA], [GEOGRAPHIC_DATA]" at bounding box center [846, 437] width 452 height 29
type input "[GEOGRAPHIC_DATA], [GEOGRAPHIC_DATA], [GEOGRAPHIC_DATA]"
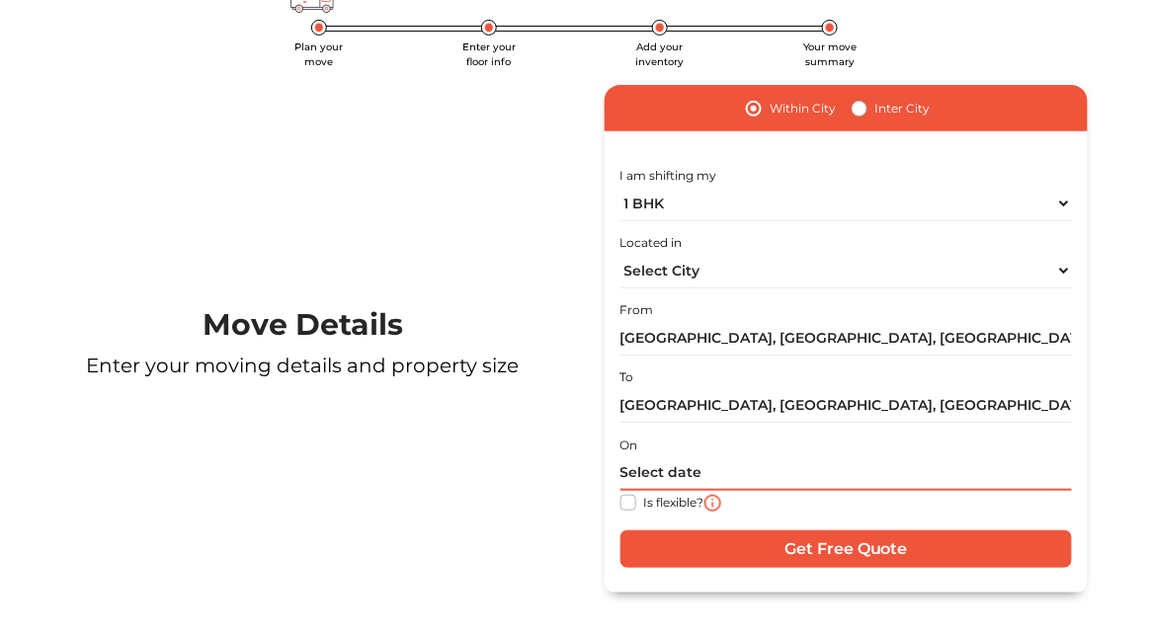
click at [774, 479] on input "text" at bounding box center [846, 473] width 452 height 35
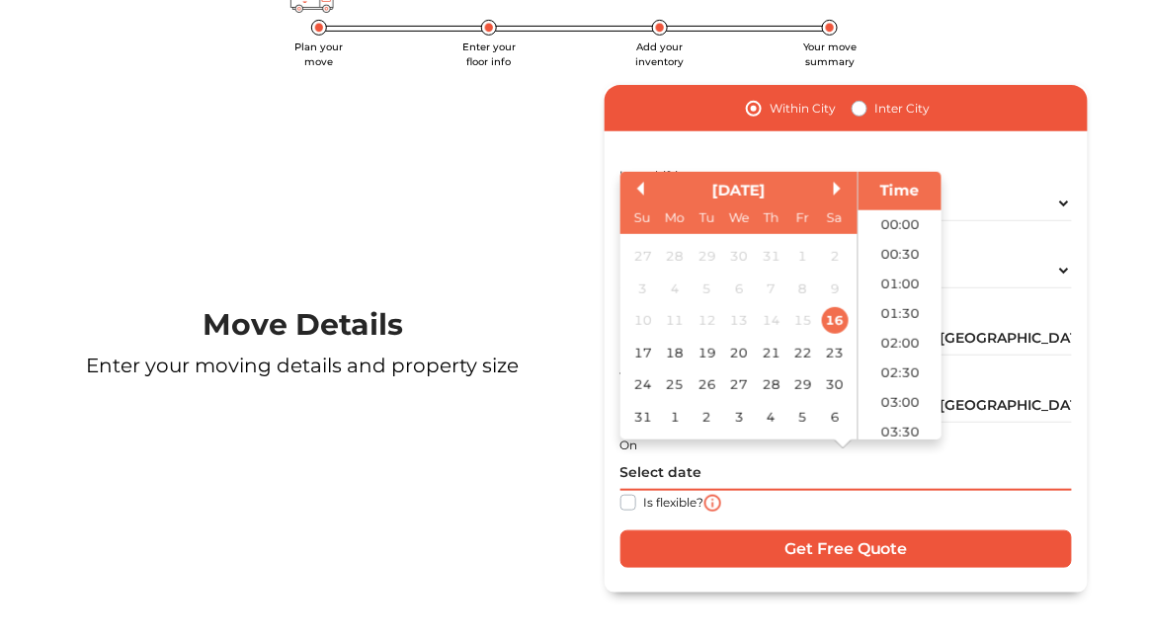
scroll to position [1115, 0]
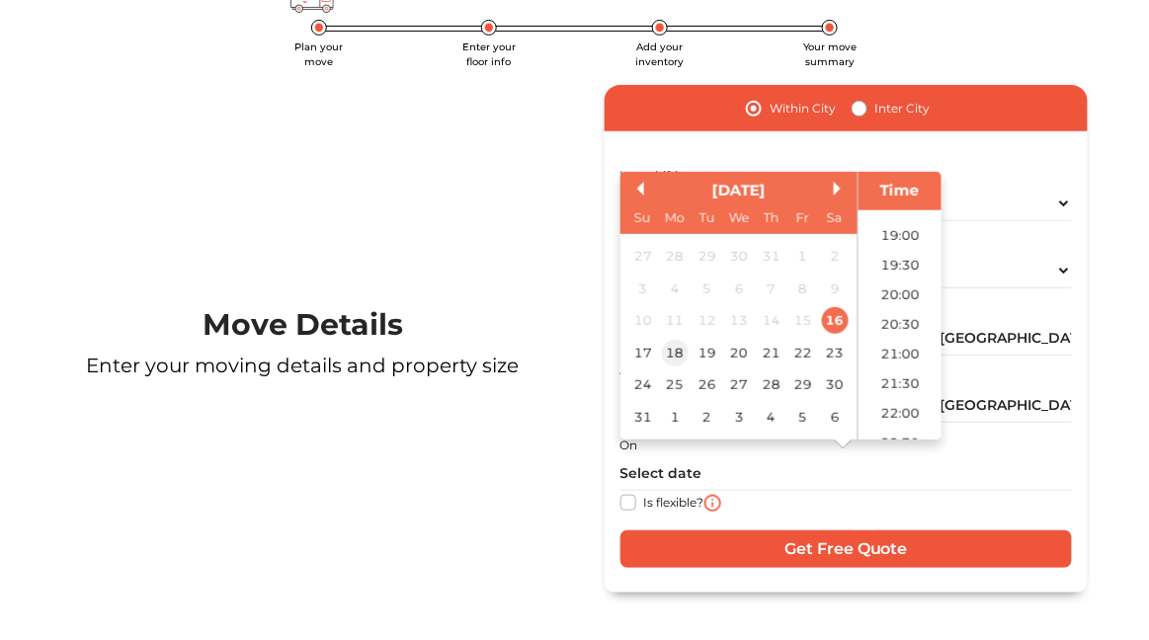
click at [677, 365] on div "18" at bounding box center [674, 353] width 27 height 27
click at [680, 358] on div "18" at bounding box center [674, 353] width 27 height 27
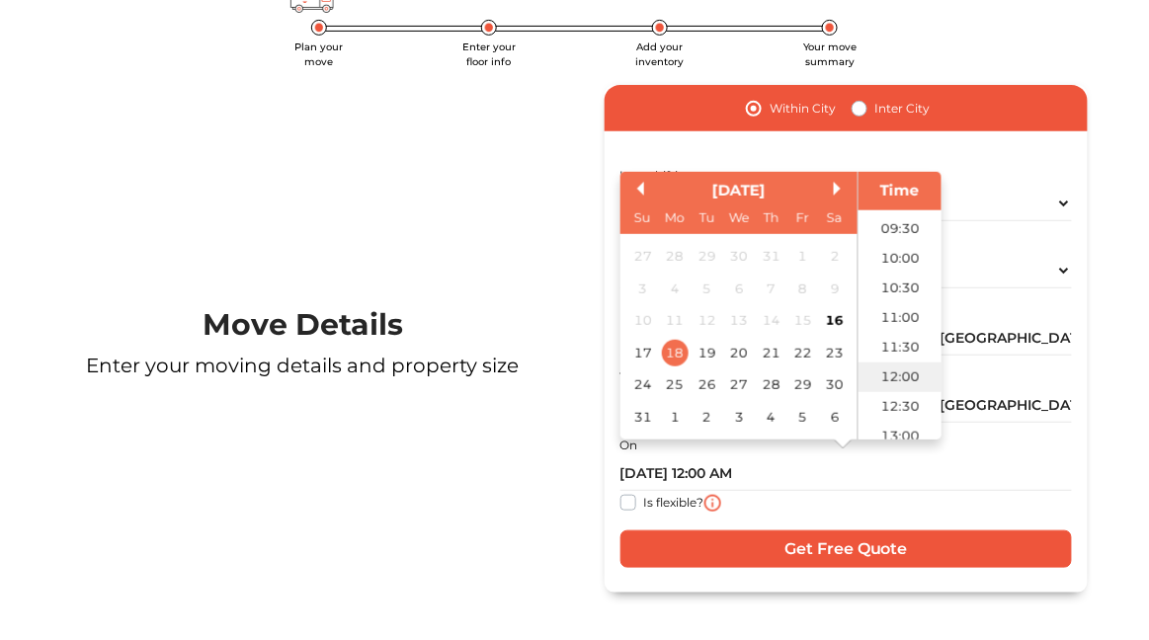
click at [909, 380] on li "12:00" at bounding box center [900, 377] width 84 height 30
type input "[DATE] 12:00 PM"
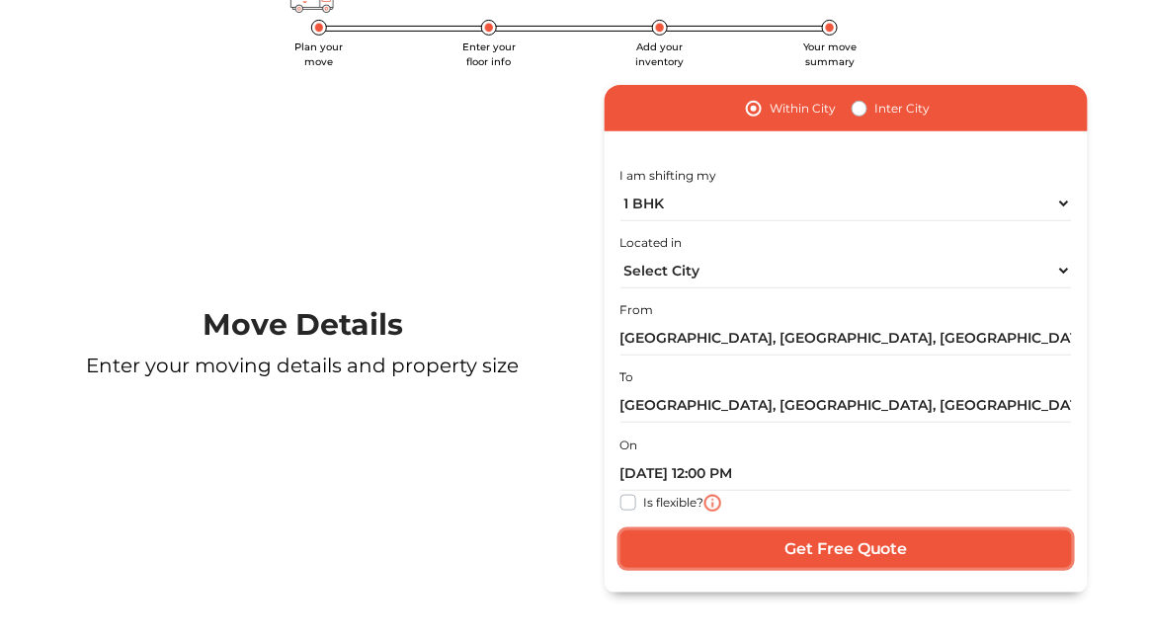
click at [756, 552] on input "Get Free Quote" at bounding box center [846, 549] width 452 height 38
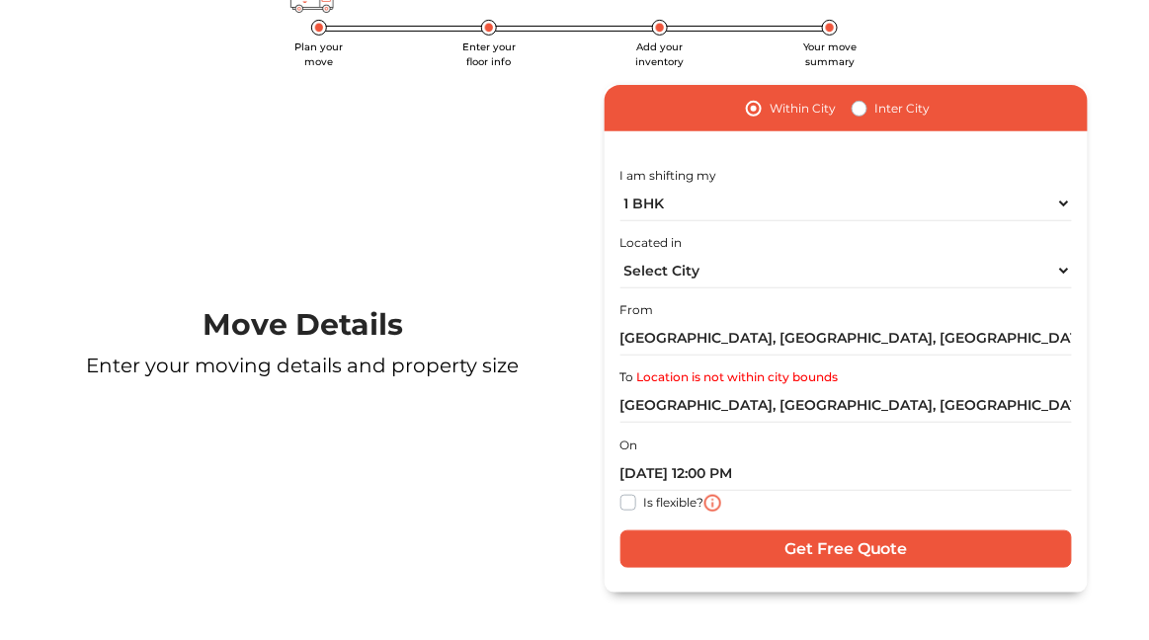
click at [644, 508] on label "Is flexible?" at bounding box center [674, 501] width 60 height 21
click at [628, 508] on input "Is flexible?" at bounding box center [628, 501] width 16 height 20
checkbox input "true"
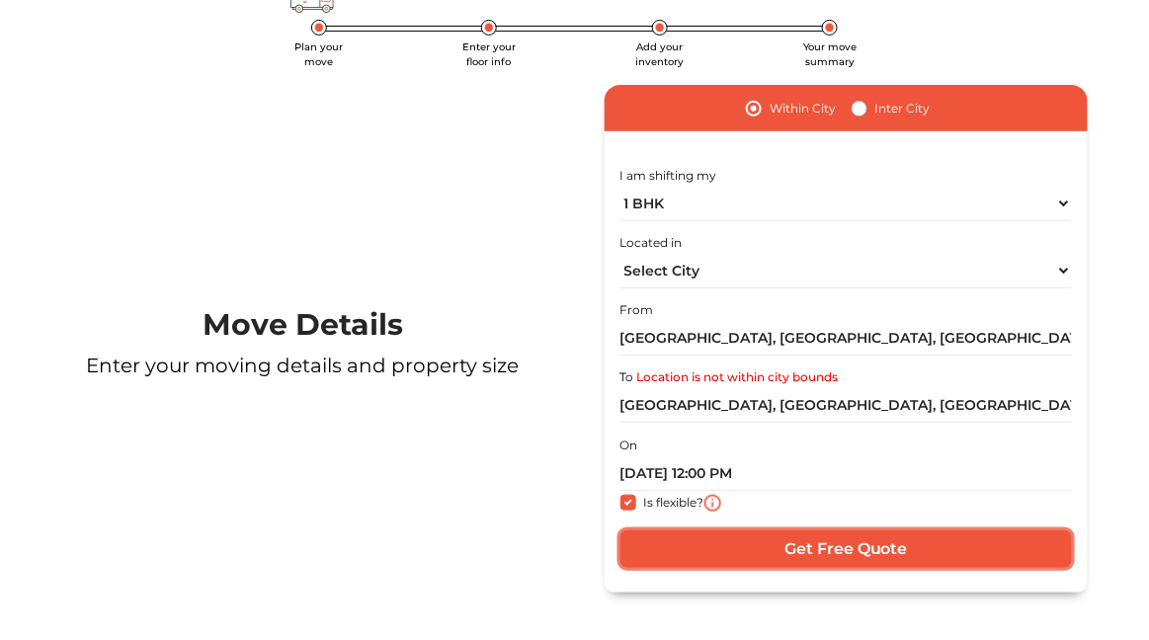
click at [729, 545] on input "Get Free Quote" at bounding box center [846, 549] width 452 height 38
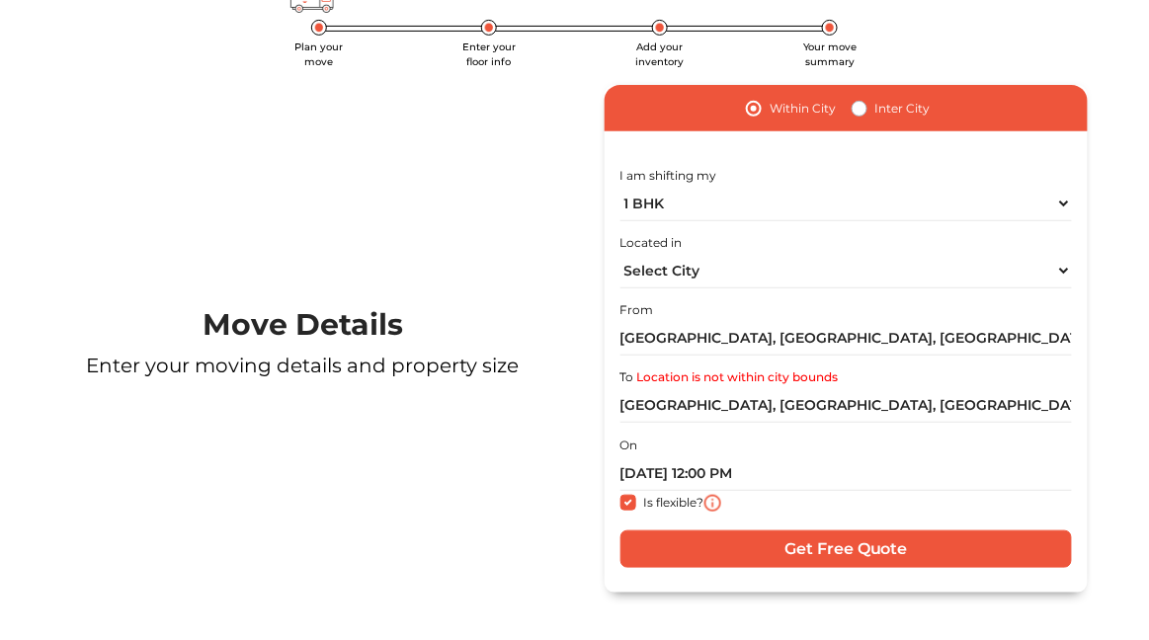
click at [880, 109] on label "Inter City" at bounding box center [902, 109] width 55 height 24
click at [867, 109] on input "Inter City" at bounding box center [859, 107] width 16 height 20
radio input "true"
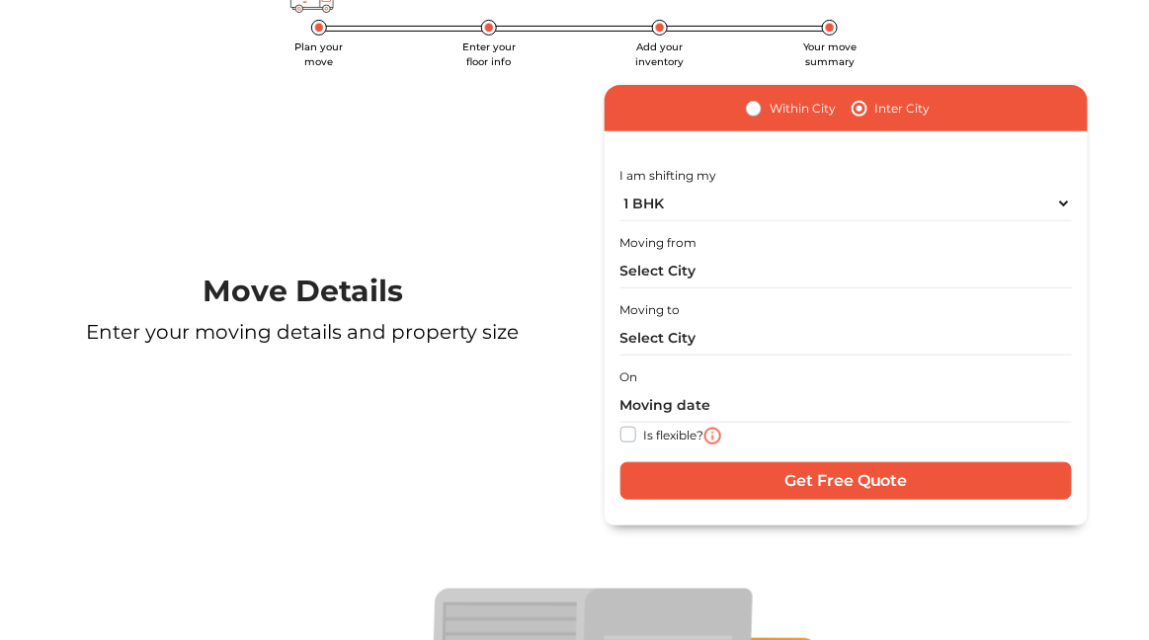
click at [747, 302] on div "Moving to" at bounding box center [846, 326] width 452 height 58
click at [778, 278] on input "text" at bounding box center [846, 271] width 452 height 35
click at [974, 270] on input "text" at bounding box center [846, 271] width 452 height 35
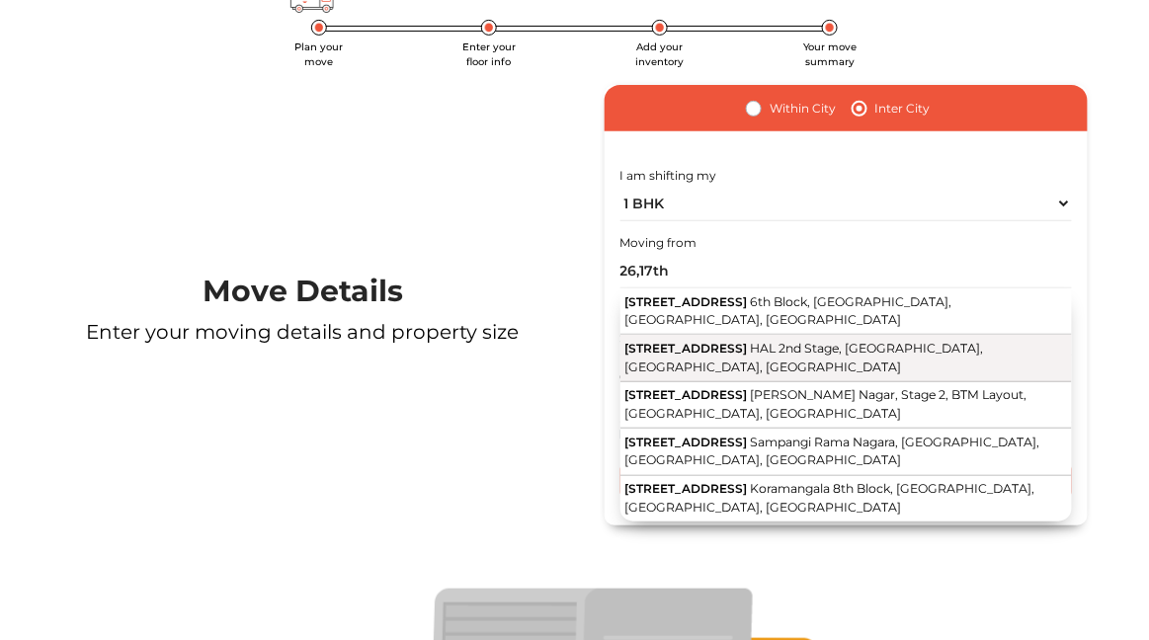
click at [978, 341] on span "HAL 2nd Stage, [GEOGRAPHIC_DATA], [GEOGRAPHIC_DATA], [GEOGRAPHIC_DATA]" at bounding box center [803, 358] width 358 height 34
type input "[STREET_ADDRESS]"
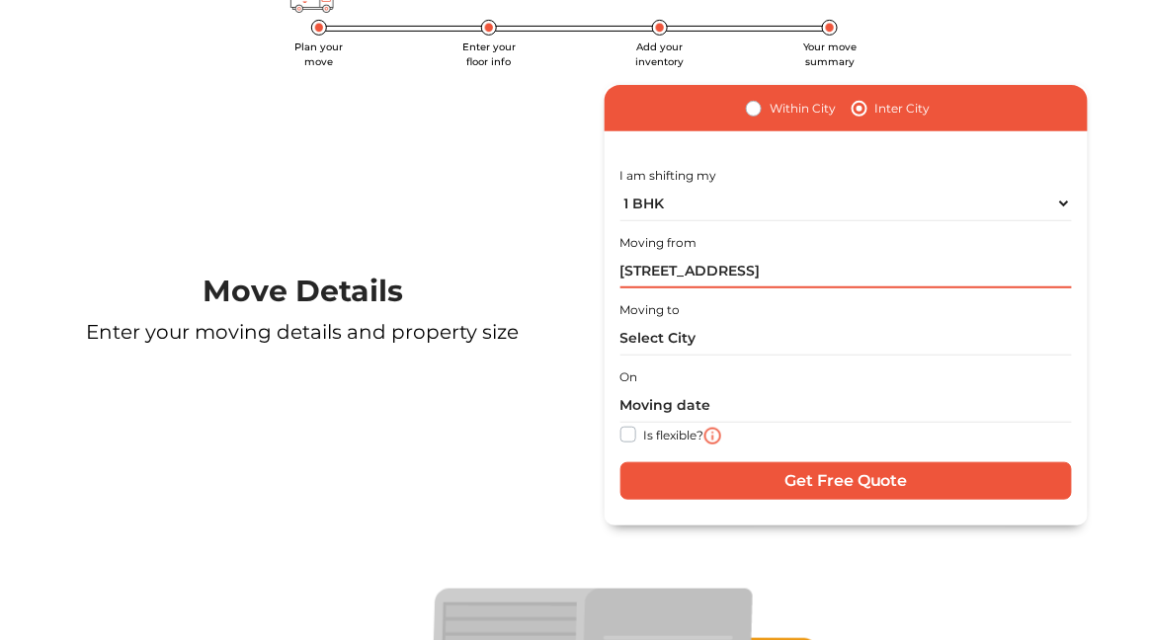
click at [984, 274] on input "[STREET_ADDRESS]" at bounding box center [846, 271] width 452 height 35
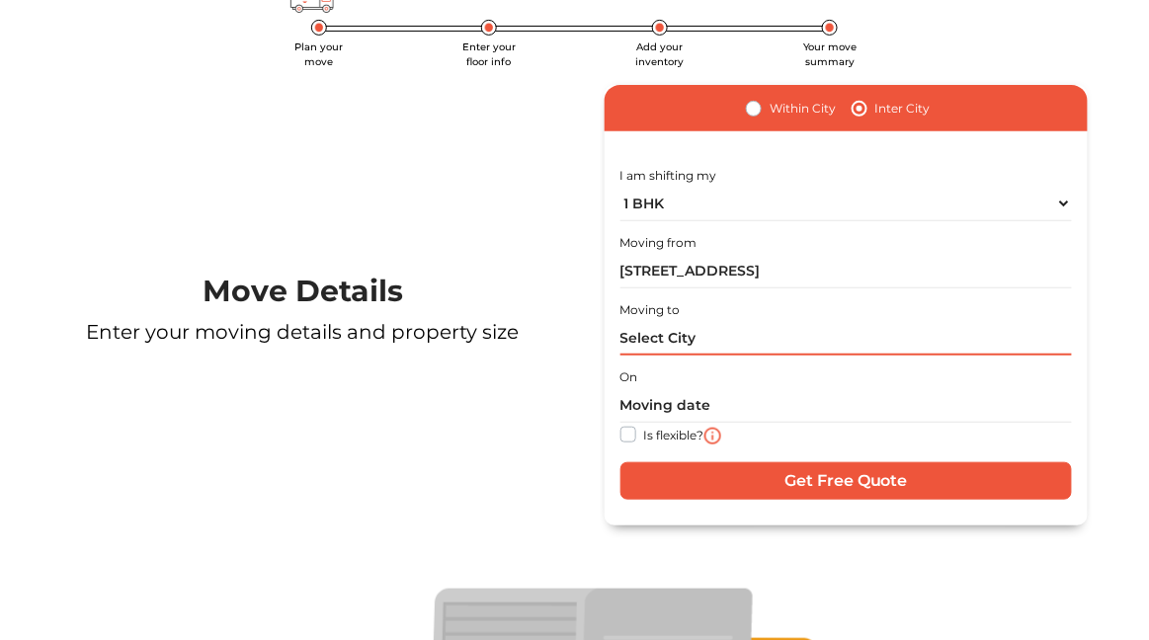
click at [920, 342] on input "text" at bounding box center [846, 338] width 452 height 35
click at [807, 341] on input "text" at bounding box center [846, 338] width 452 height 35
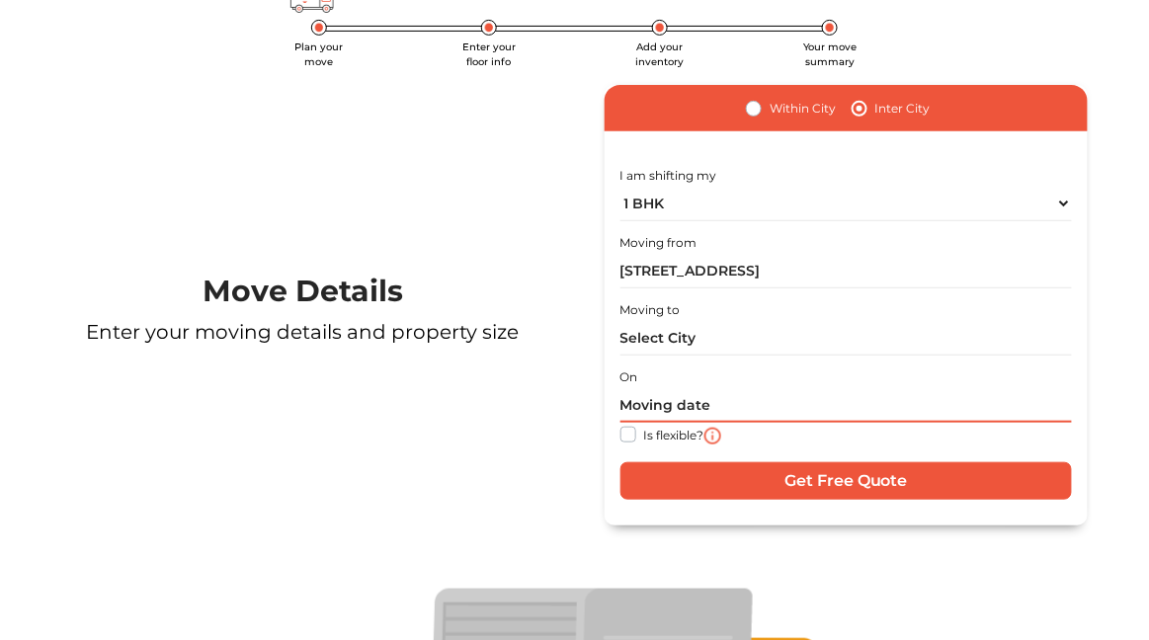
click at [846, 391] on input "text" at bounding box center [846, 405] width 452 height 35
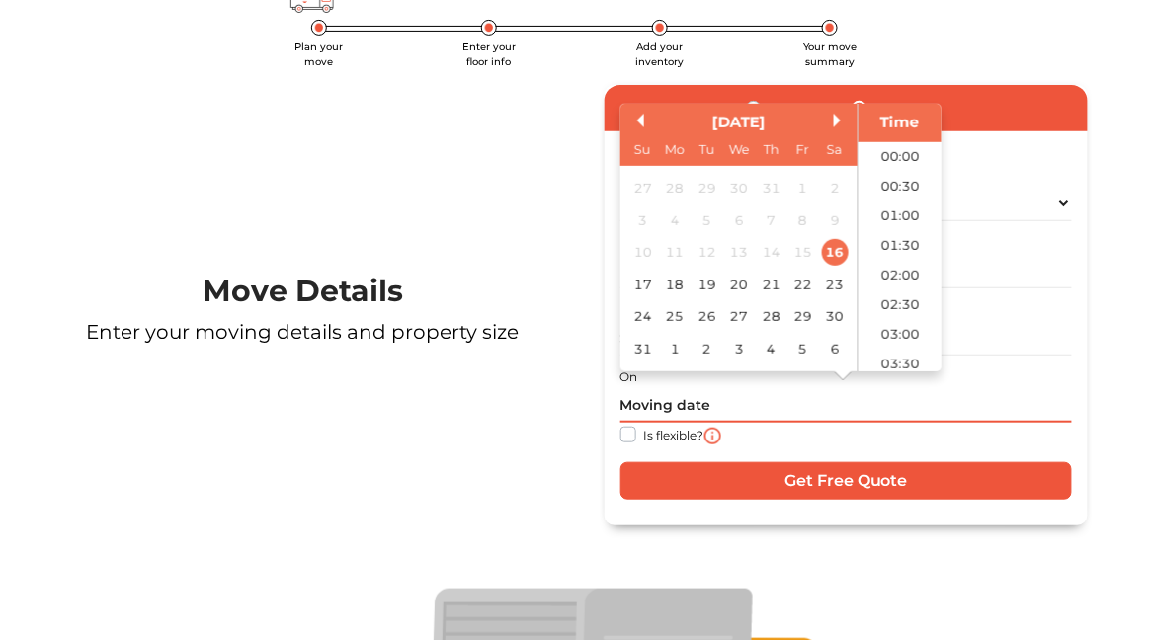
scroll to position [1115, 0]
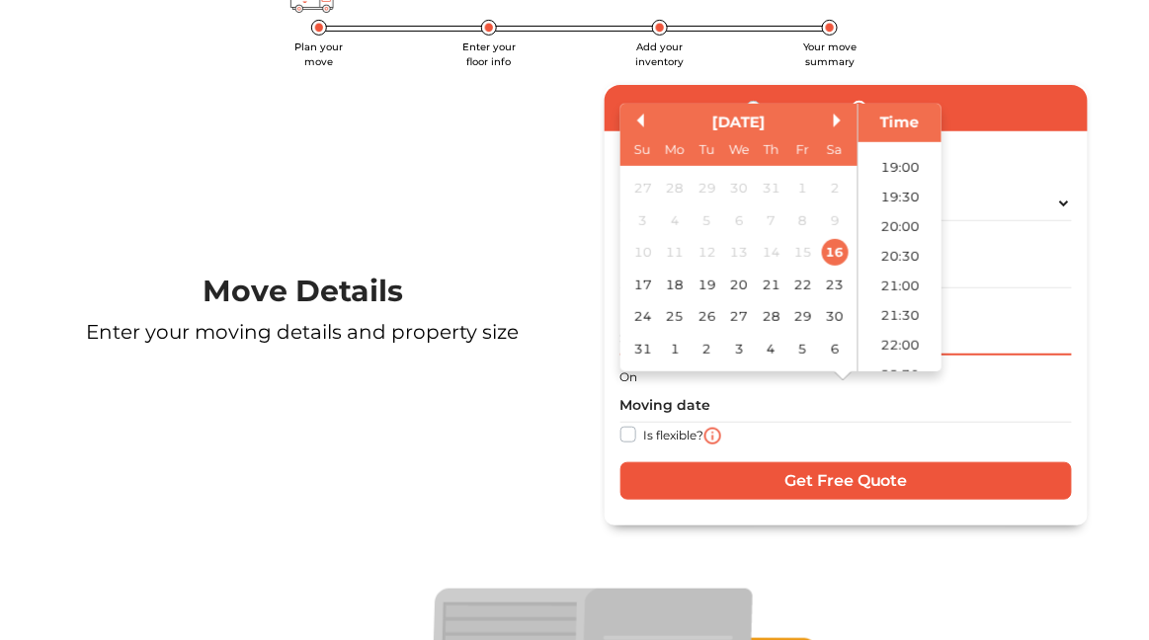
click at [1007, 344] on input "text" at bounding box center [846, 338] width 452 height 35
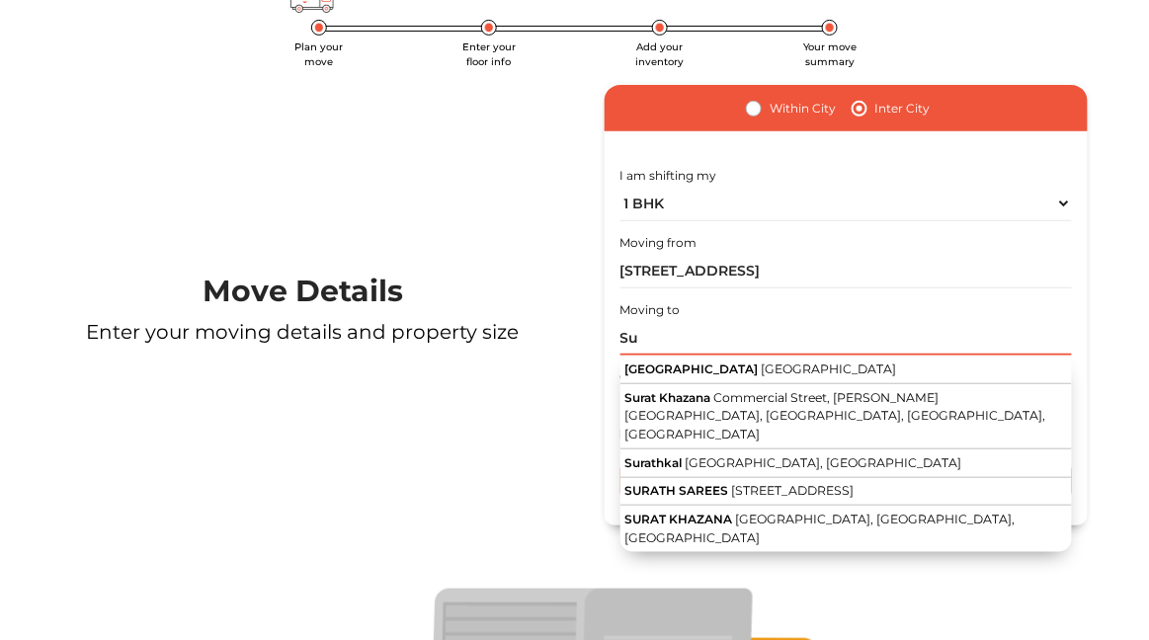
type input "S"
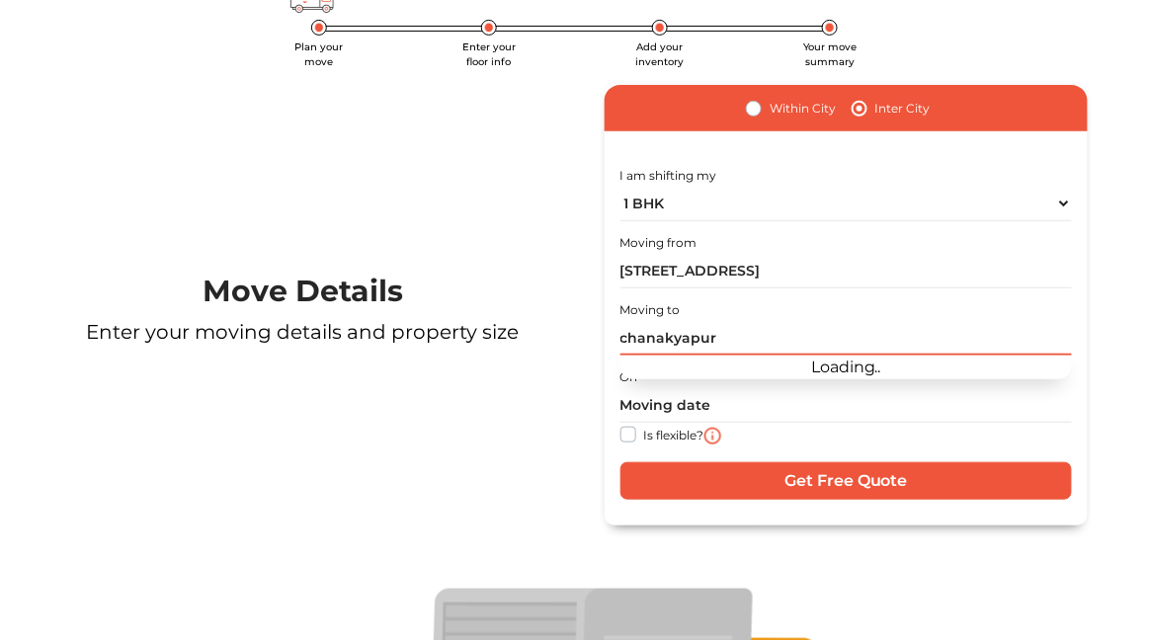
type input "chanakyapuri"
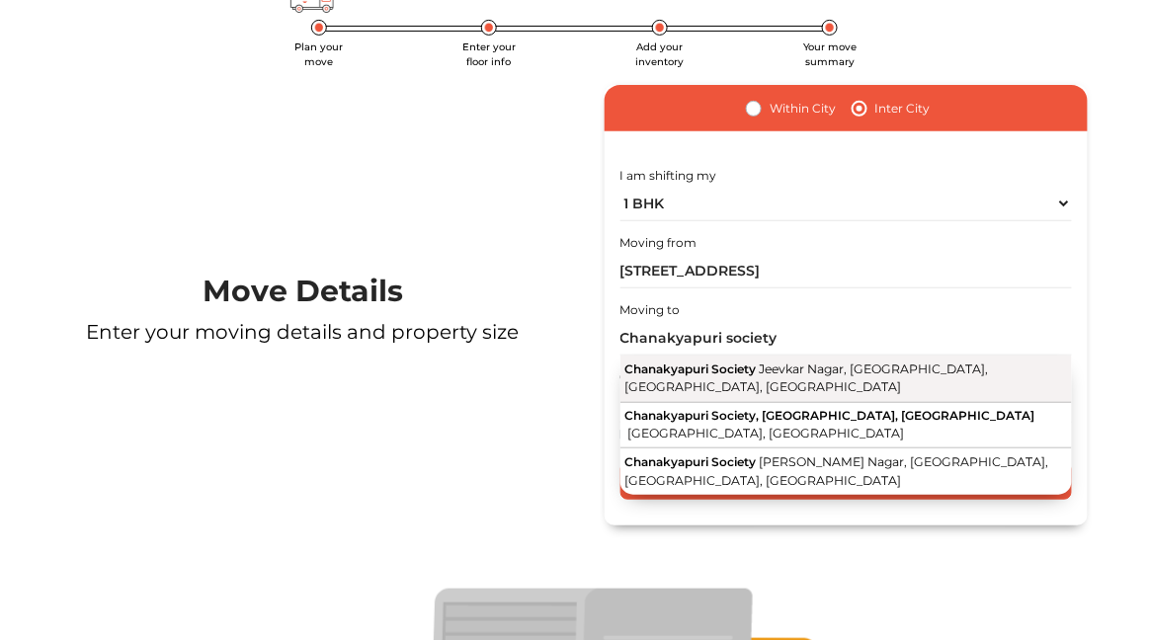
click at [859, 372] on span "Jeevkar Nagar, [GEOGRAPHIC_DATA], [GEOGRAPHIC_DATA], [GEOGRAPHIC_DATA]" at bounding box center [805, 378] width 363 height 34
type input "Chanakyapuri Society, [GEOGRAPHIC_DATA], [GEOGRAPHIC_DATA], [GEOGRAPHIC_DATA], …"
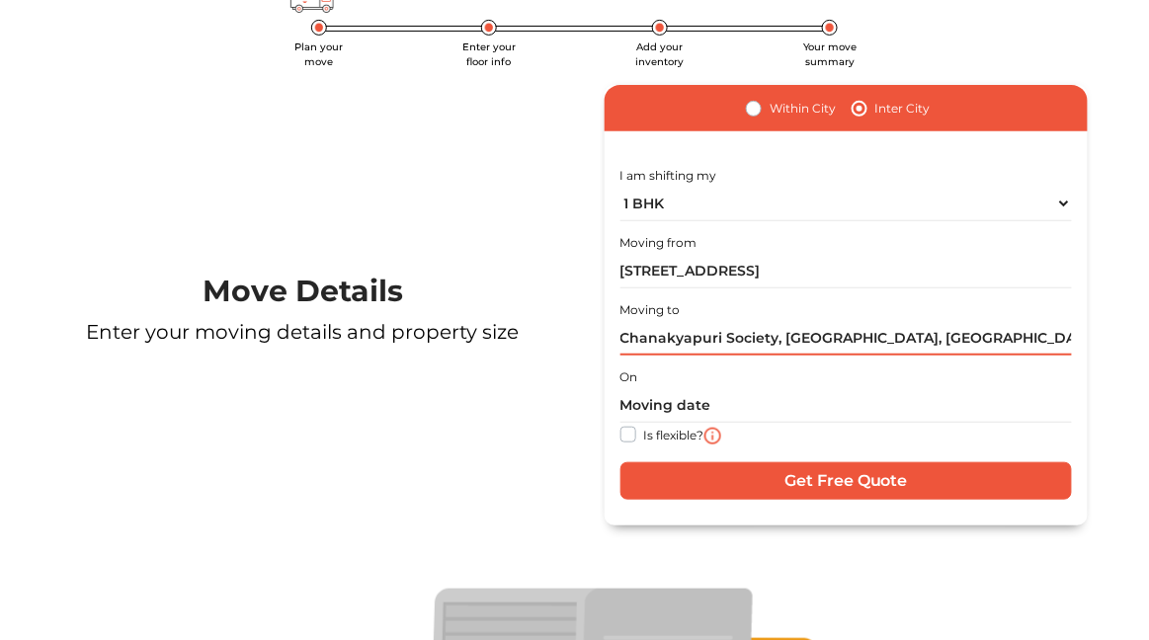
click at [864, 332] on input "Chanakyapuri Society, [GEOGRAPHIC_DATA], [GEOGRAPHIC_DATA], [GEOGRAPHIC_DATA], …" at bounding box center [846, 338] width 452 height 35
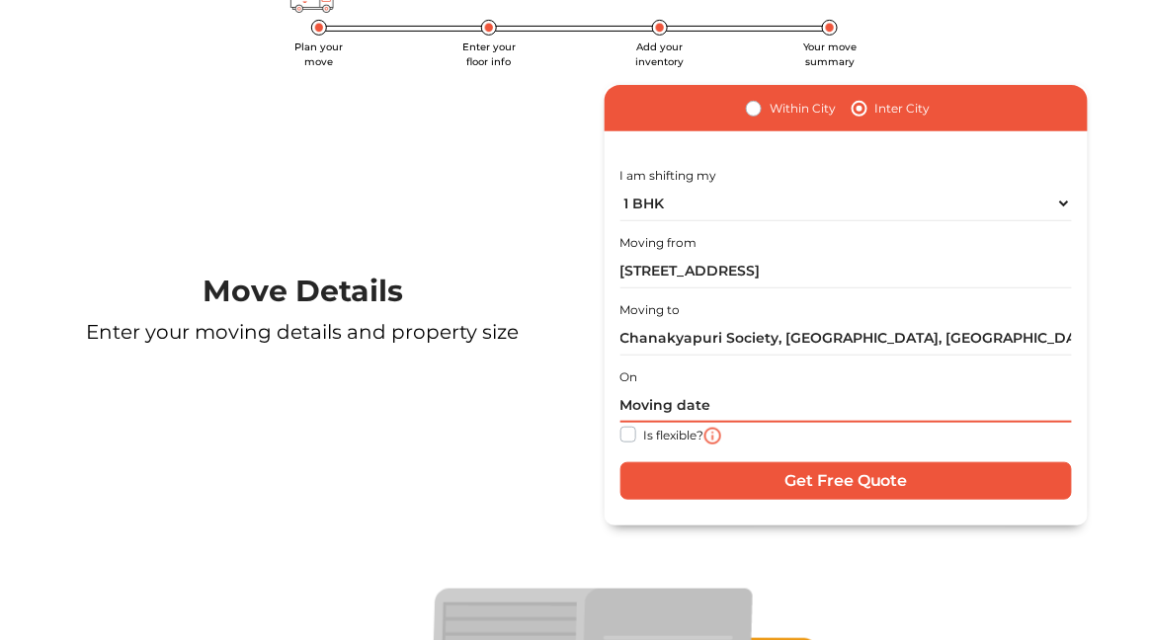
click at [718, 401] on input "text" at bounding box center [846, 405] width 452 height 35
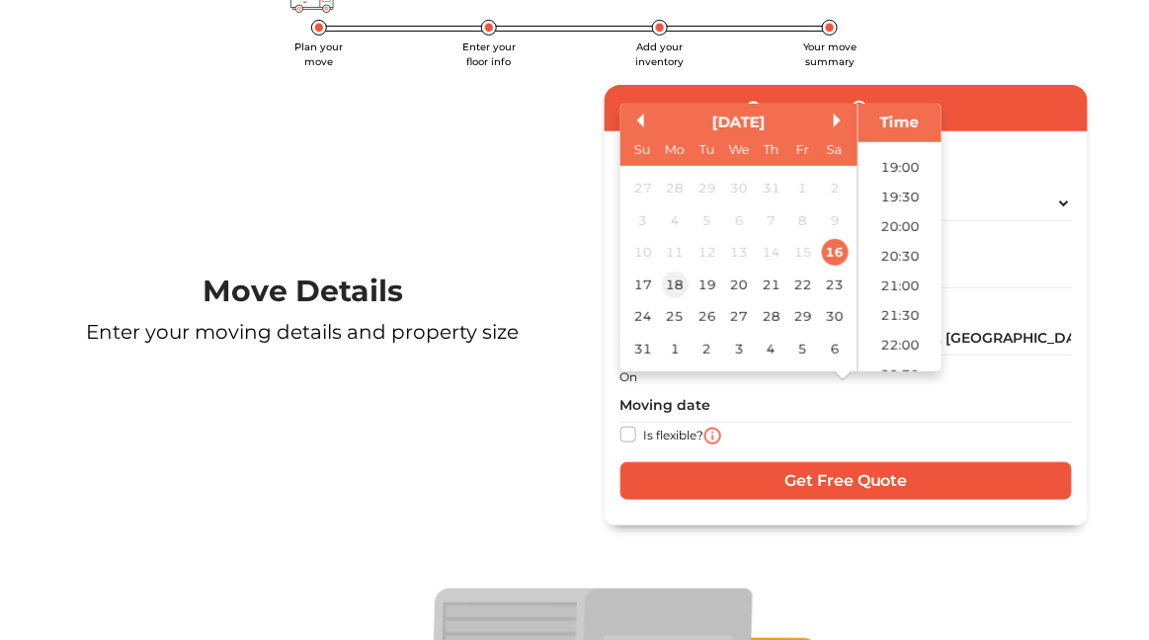
click at [680, 290] on div "18" at bounding box center [674, 285] width 27 height 27
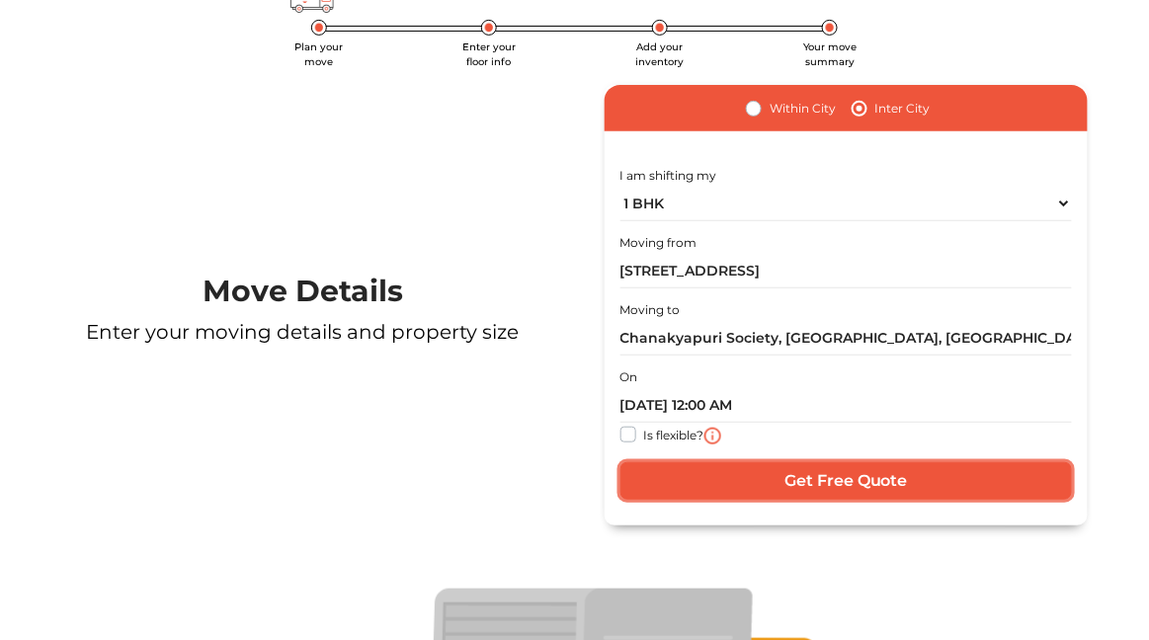
click at [794, 491] on input "Get Free Quote" at bounding box center [846, 481] width 452 height 38
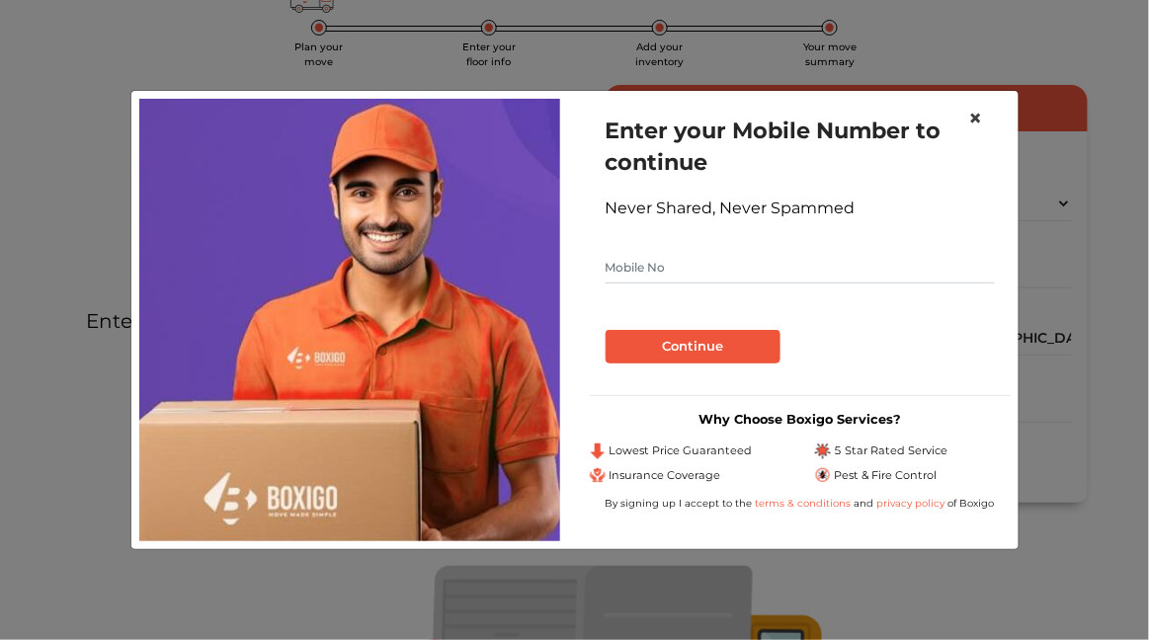
click at [985, 116] on button "×" at bounding box center [975, 118] width 45 height 55
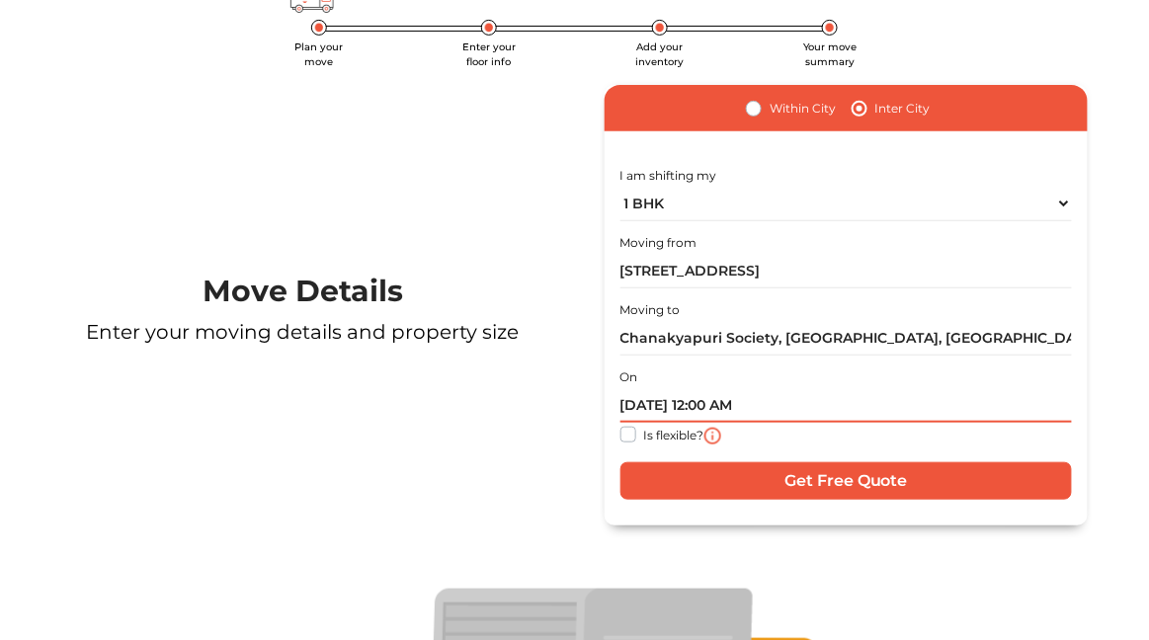
click at [776, 406] on input "[DATE] 12:00 AM" at bounding box center [846, 405] width 452 height 35
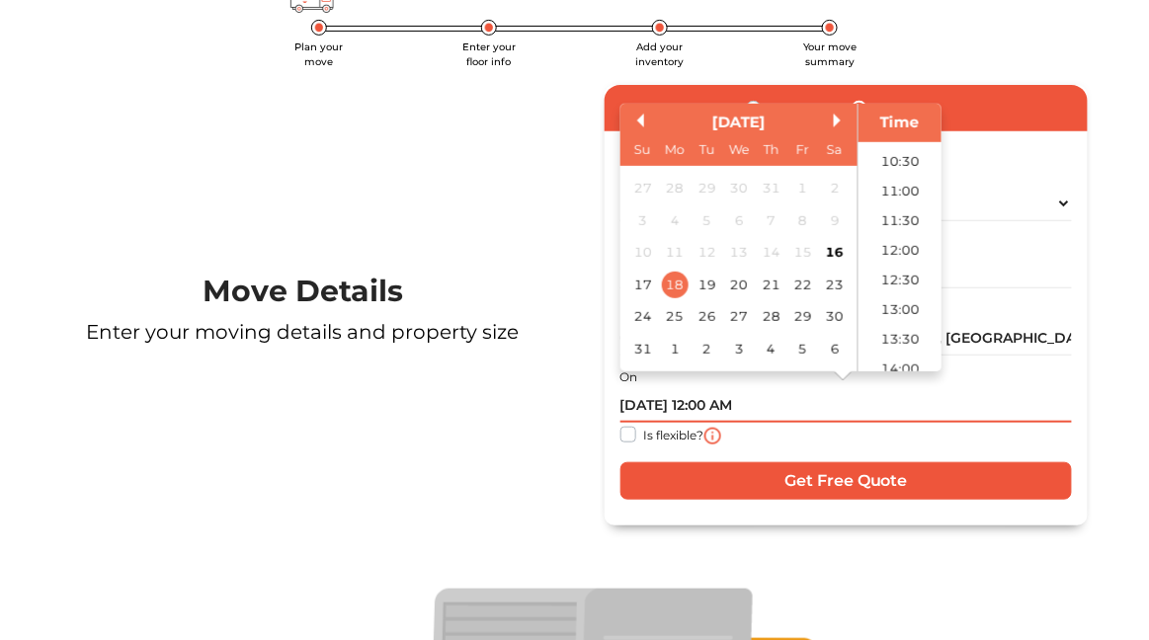
scroll to position [618, 0]
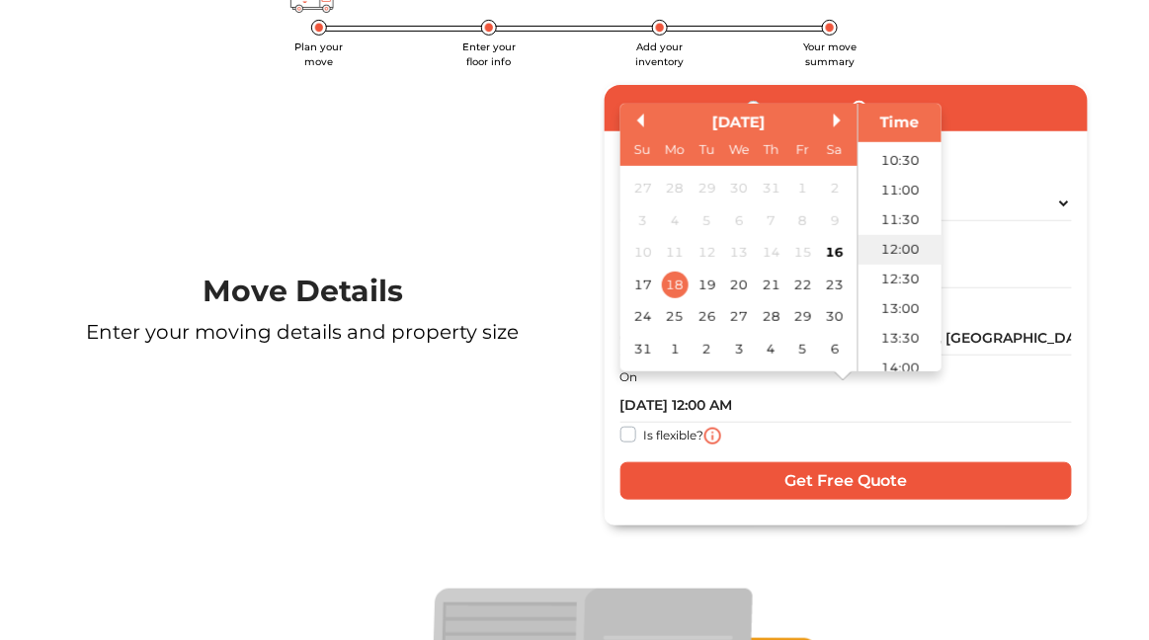
click at [909, 251] on li "12:00" at bounding box center [900, 250] width 84 height 30
type input "[DATE] 12:00 PM"
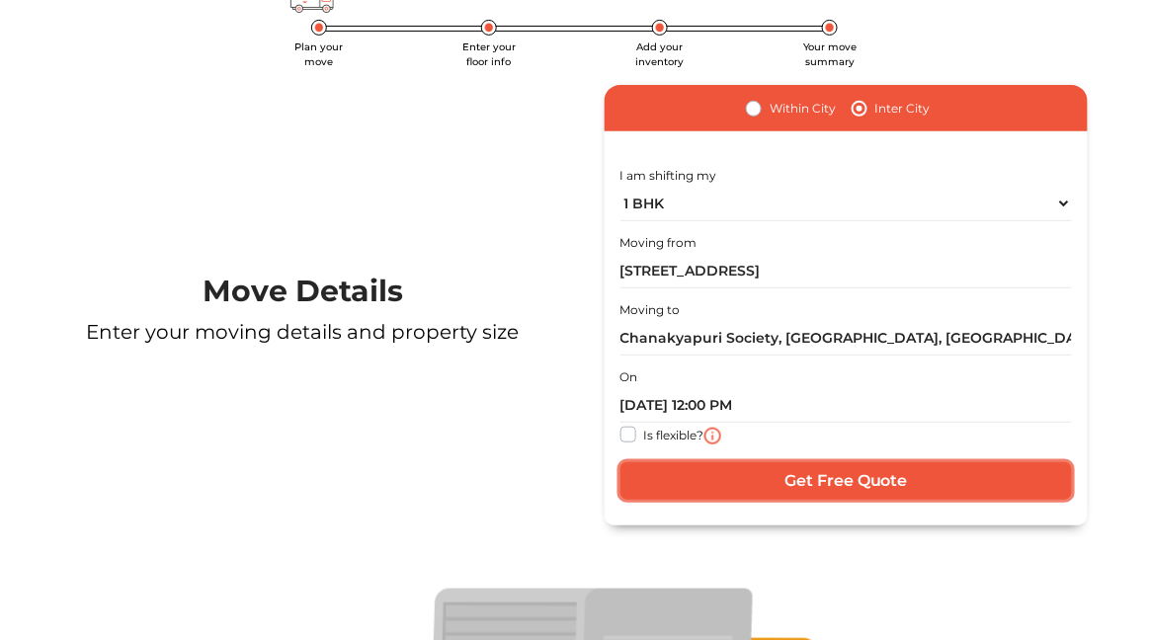
click at [830, 481] on input "Get Free Quote" at bounding box center [846, 481] width 452 height 38
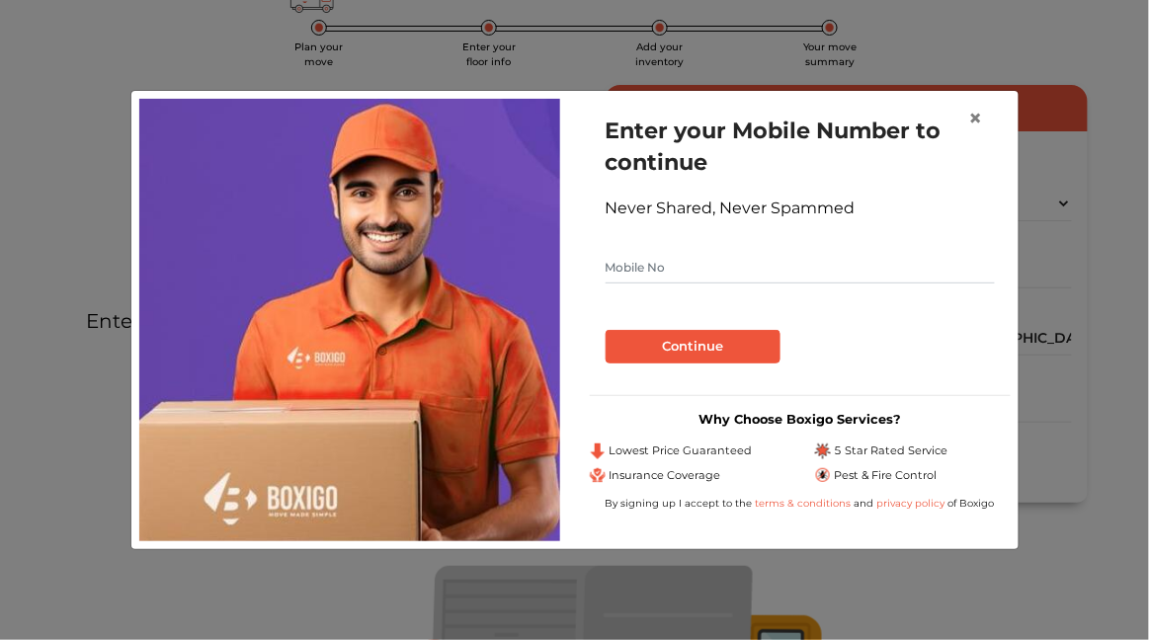
click at [824, 273] on input "text" at bounding box center [799, 268] width 389 height 32
type input "6352915791"
click at [741, 347] on button "Continue" at bounding box center [692, 347] width 175 height 34
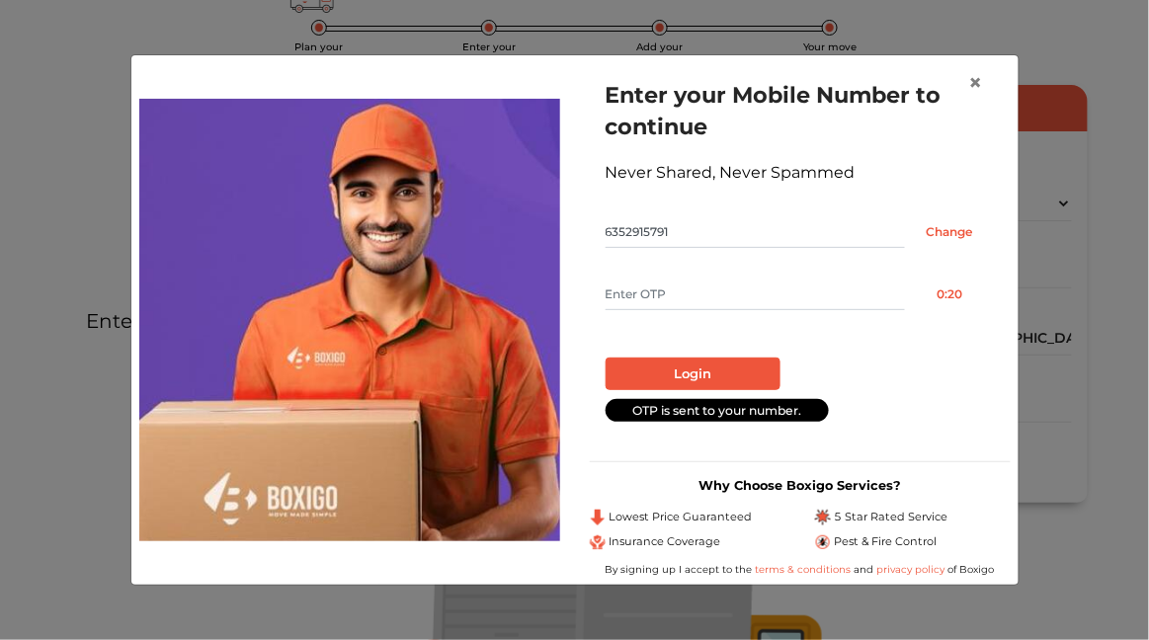
click at [775, 300] on input "text" at bounding box center [754, 295] width 299 height 32
type input "6829"
click at [752, 375] on button "Login" at bounding box center [692, 375] width 175 height 34
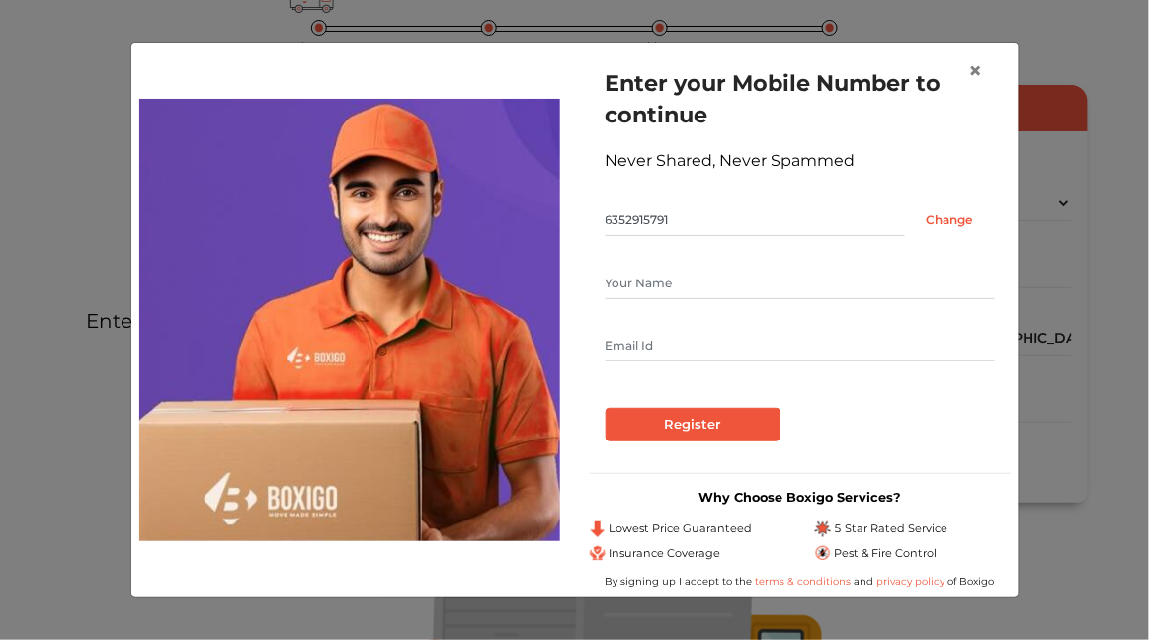
click at [756, 342] on input "text" at bounding box center [799, 346] width 389 height 32
type input "[EMAIL_ADDRESS][DOMAIN_NAME]"
click at [732, 429] on input "Register" at bounding box center [692, 425] width 175 height 34
type input "Rahul"
click at [713, 433] on input "Register" at bounding box center [692, 425] width 175 height 34
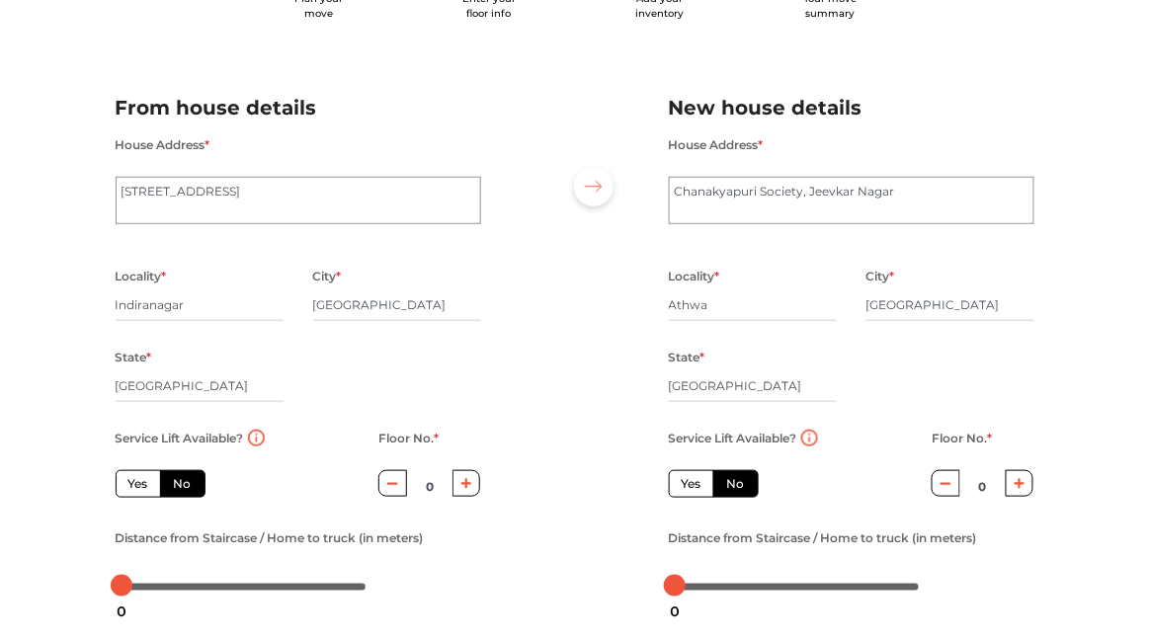
scroll to position [177, 0]
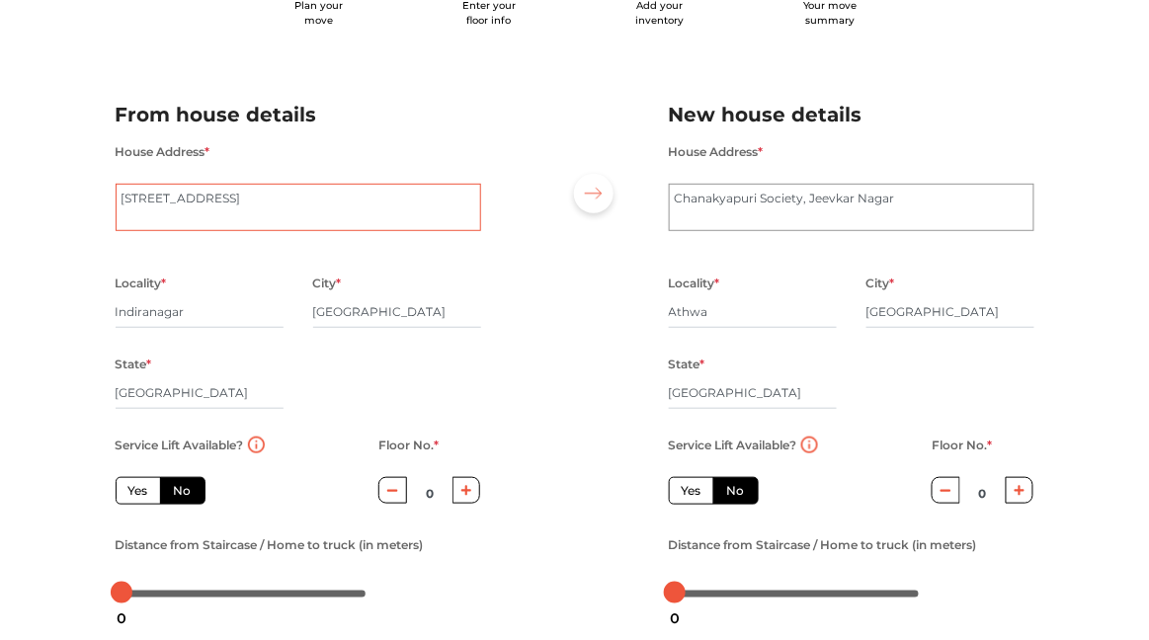
click at [440, 207] on textarea "[STREET_ADDRESS]" at bounding box center [298, 207] width 365 height 47
click at [238, 200] on textarea "[STREET_ADDRESS]" at bounding box center [298, 207] width 365 height 47
click at [145, 203] on textarea "[STREET_ADDRESS]" at bounding box center [298, 207] width 365 height 47
click at [461, 492] on icon "button" at bounding box center [466, 491] width 11 height 12
click at [459, 499] on button "button" at bounding box center [466, 490] width 29 height 27
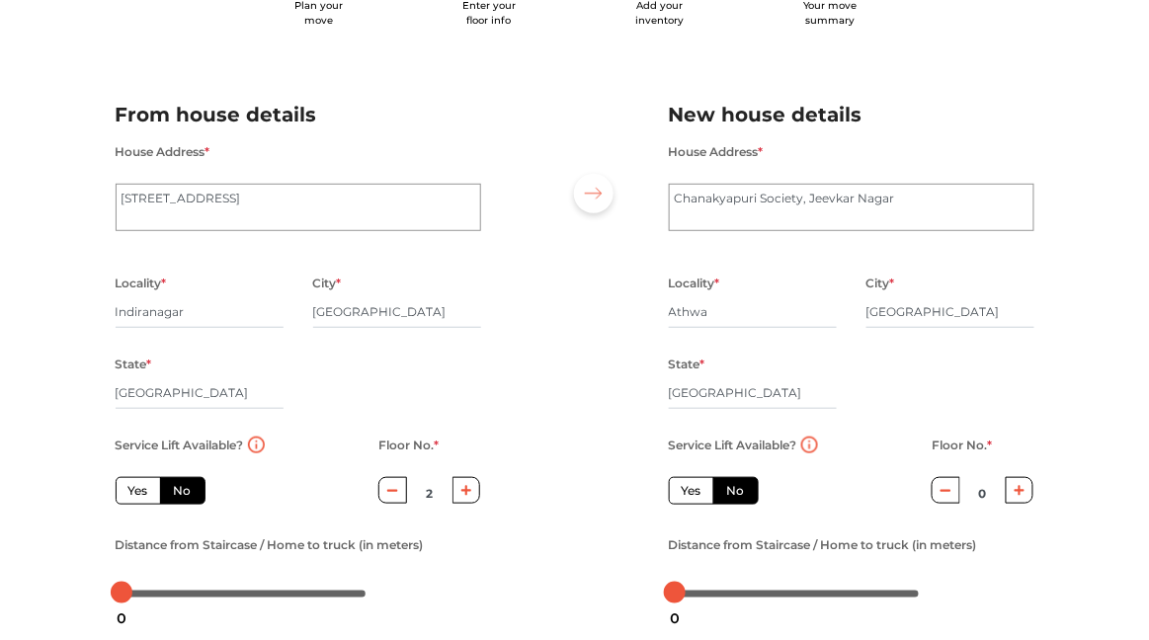
click at [462, 497] on icon "button" at bounding box center [466, 491] width 11 height 12
type input "3"
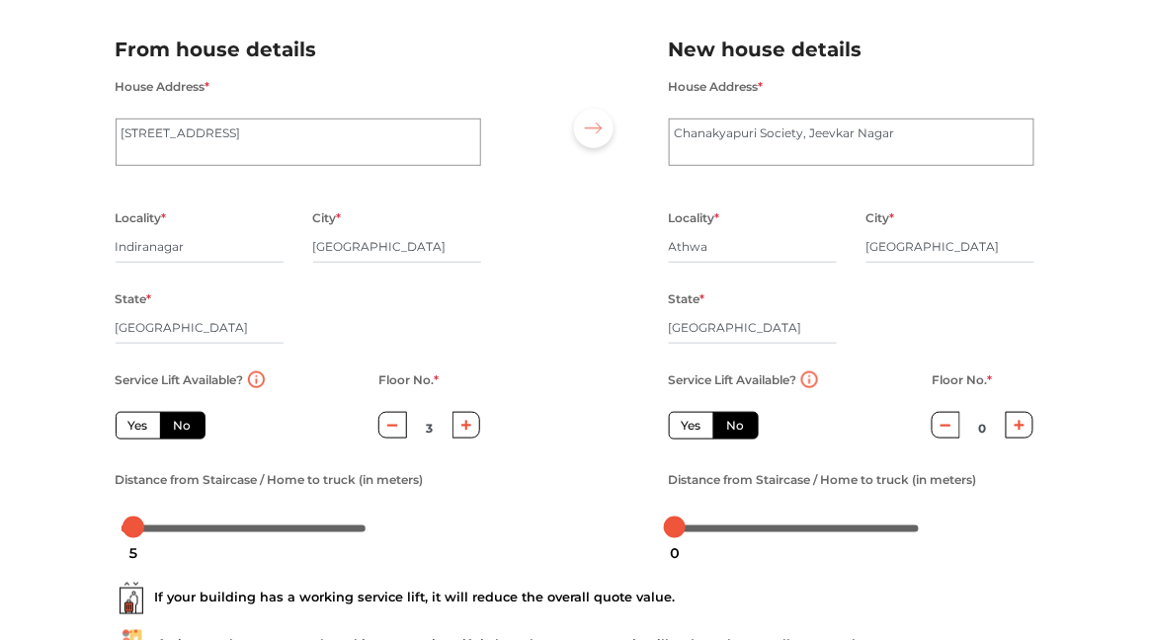
scroll to position [239, 0]
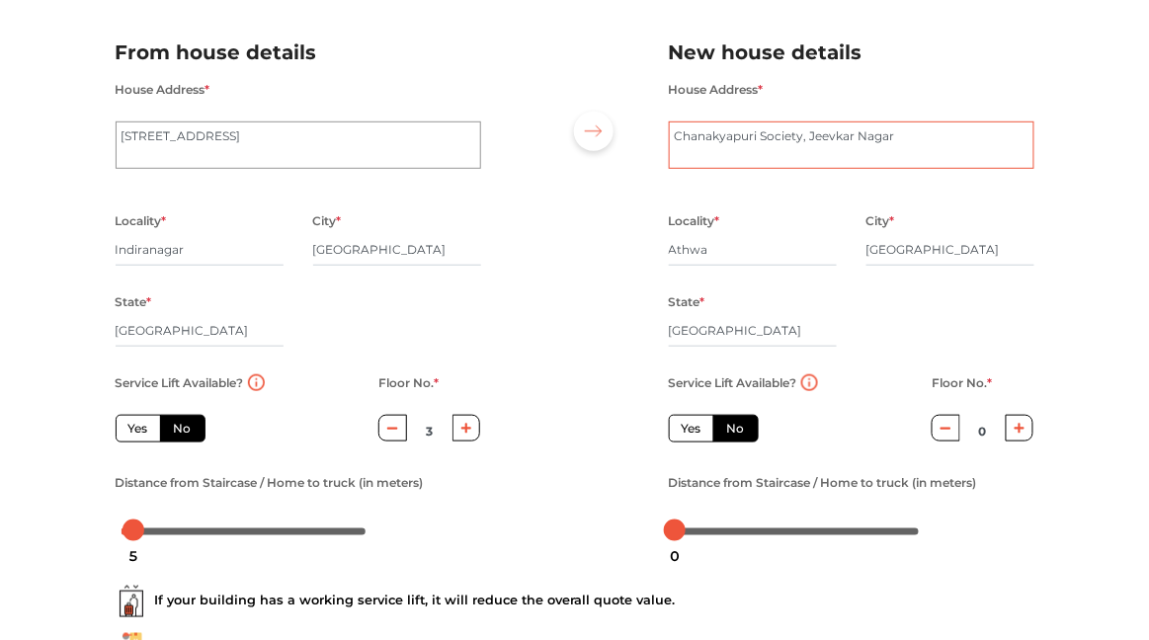
click at [677, 137] on textarea "Chanakyapuri Society, Jeevkar Nagar" at bounding box center [851, 144] width 365 height 47
click at [979, 131] on textarea "Chanakyapuri Society, Jeevkar Nagar" at bounding box center [851, 144] width 365 height 47
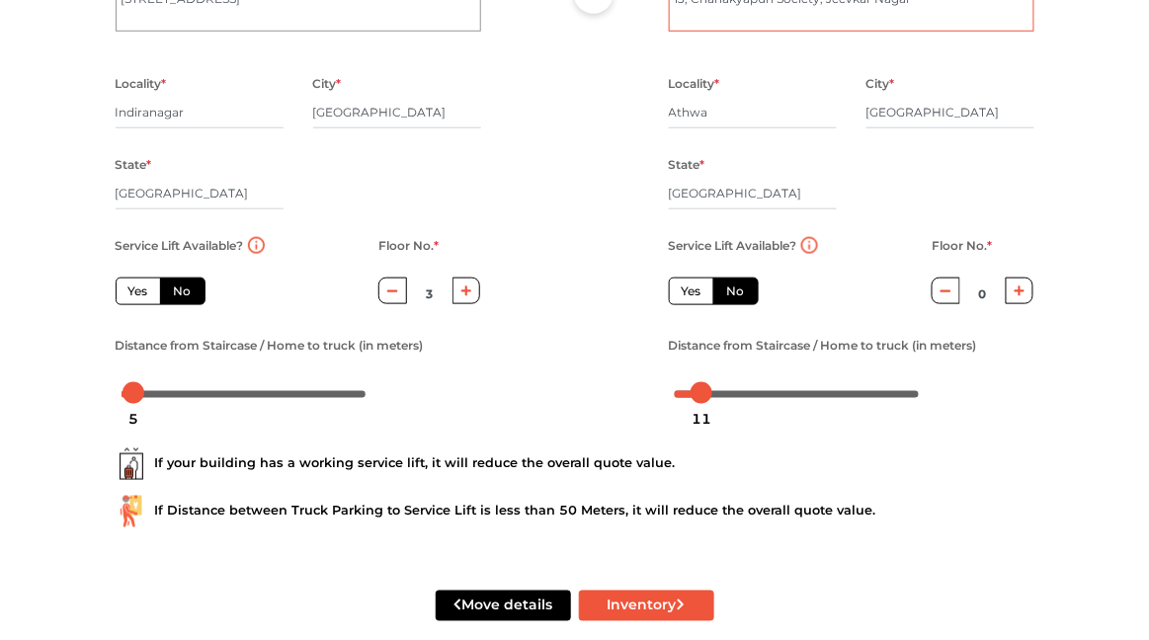
scroll to position [376, 0]
type textarea "13, Chanakyapuri Society, Jeevkar Nagar"
click at [653, 620] on button "Inventory" at bounding box center [646, 606] width 135 height 31
radio input "true"
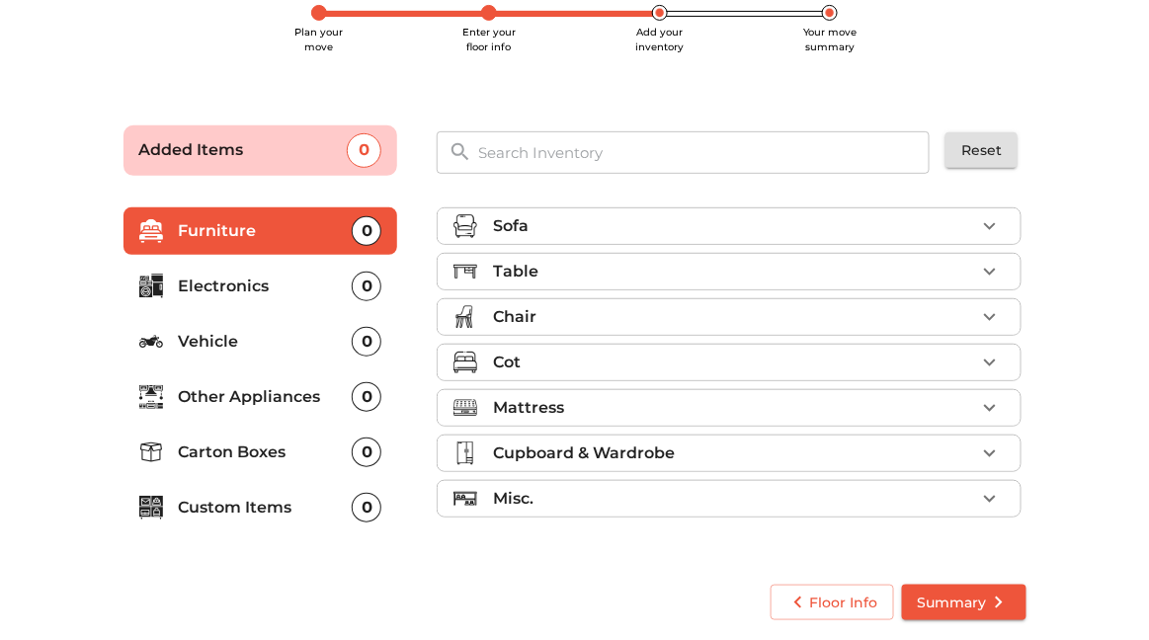
scroll to position [150, 0]
click at [1000, 224] on icon "button" at bounding box center [990, 226] width 24 height 24
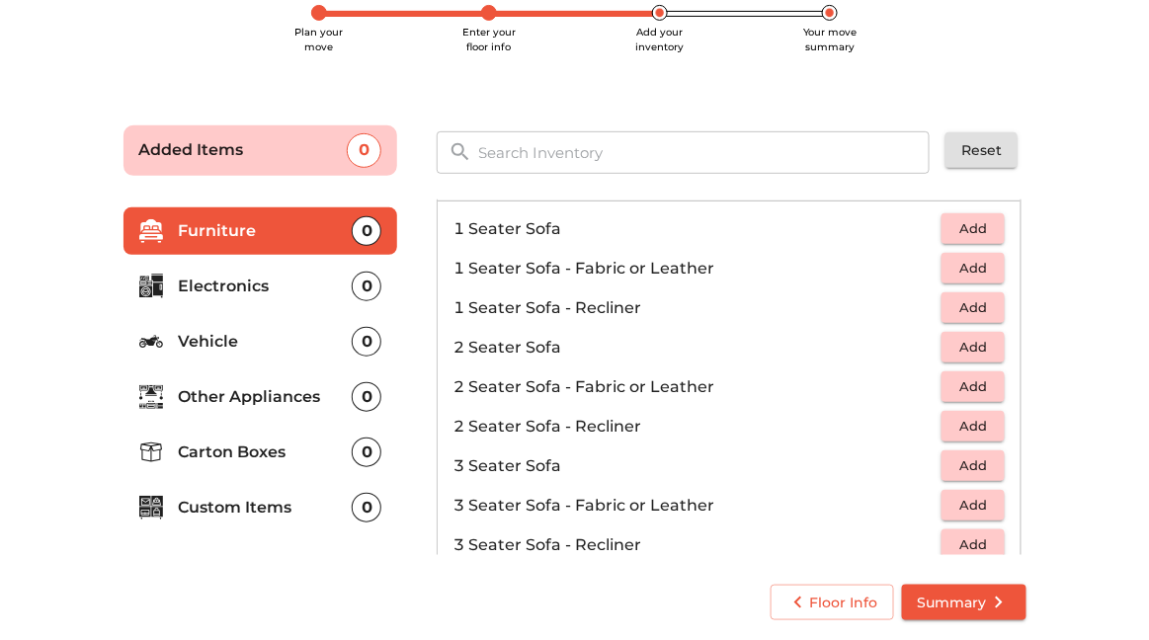
scroll to position [49, 0]
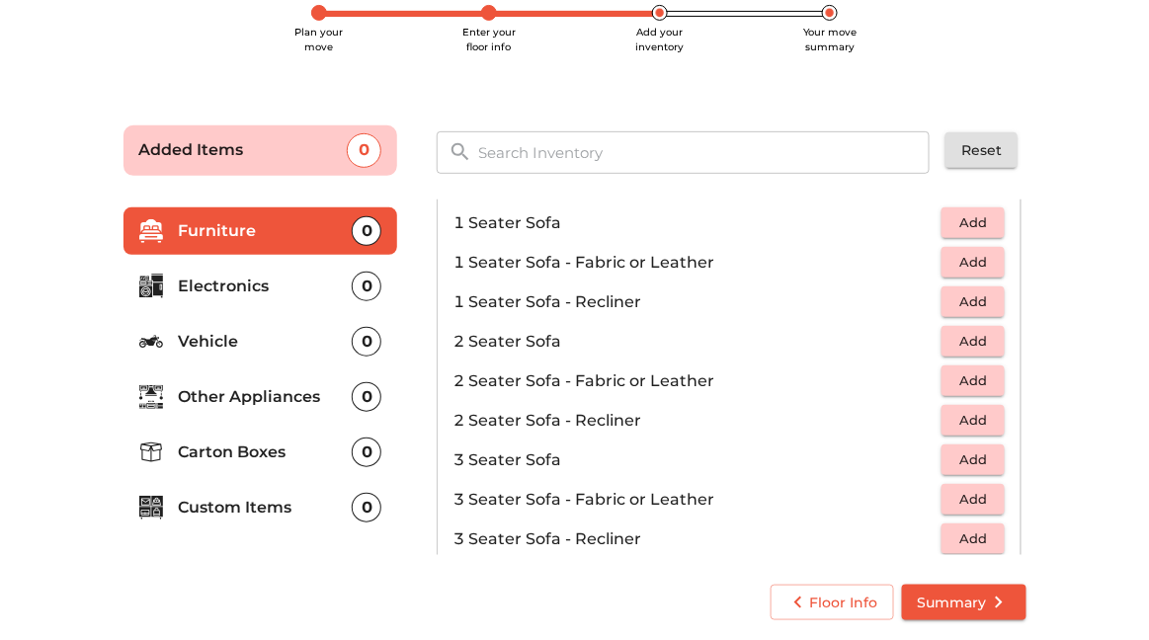
click at [985, 471] on button "Add" at bounding box center [972, 459] width 63 height 31
click at [1067, 205] on main "Plan your move Enter your floor info Add your inventory Your move summary Added…" at bounding box center [574, 318] width 1149 height 643
click at [177, 461] on div at bounding box center [159, 451] width 40 height 25
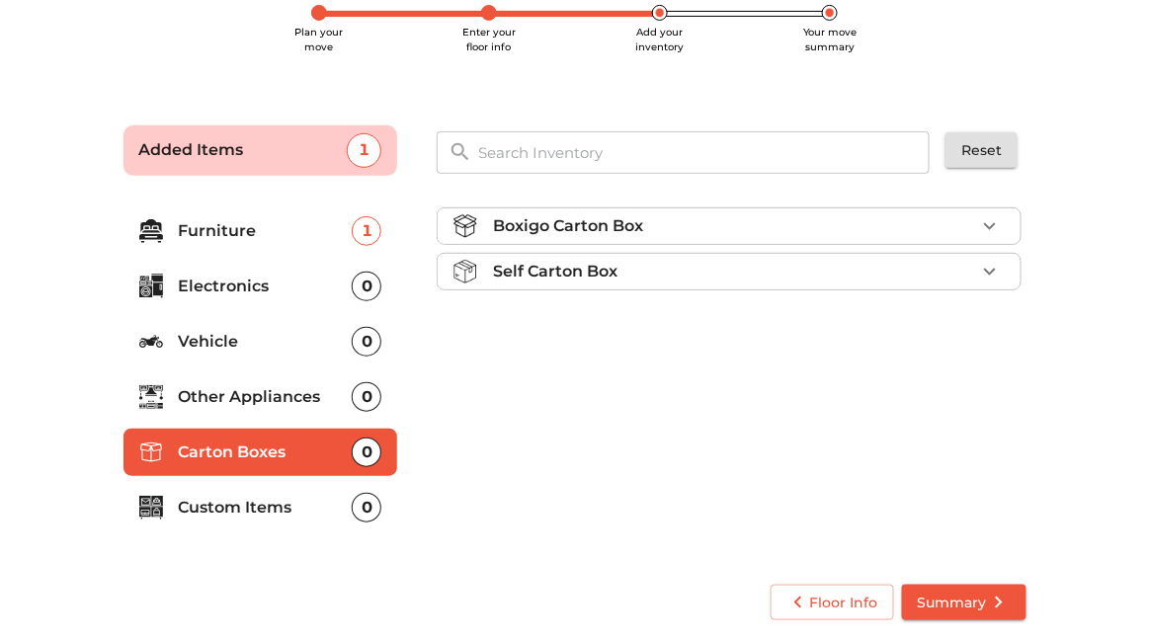
click at [1003, 230] on button "button" at bounding box center [990, 226] width 30 height 30
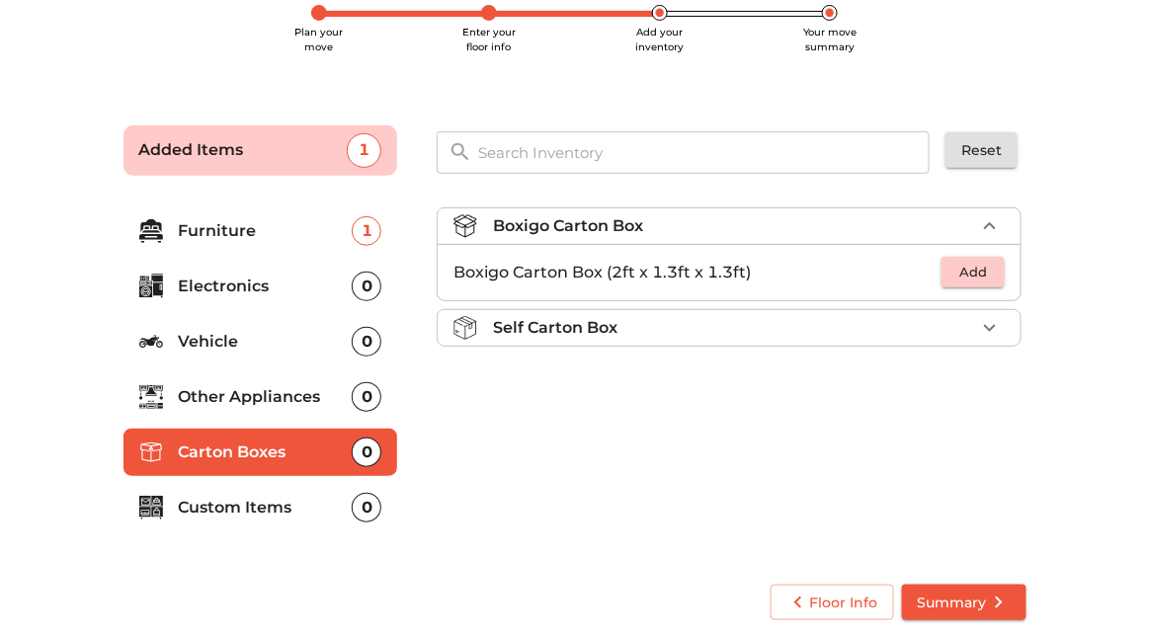
click at [975, 267] on span "Add" at bounding box center [972, 272] width 43 height 23
click at [938, 322] on div "Self Carton Box" at bounding box center [734, 328] width 482 height 24
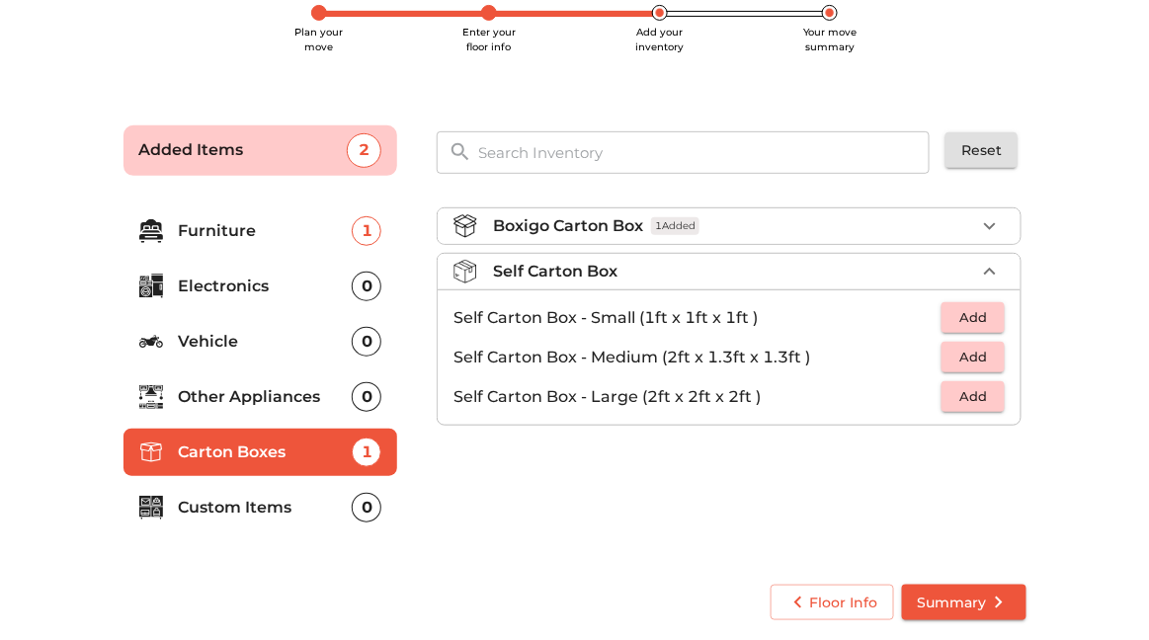
click at [980, 357] on span "Add" at bounding box center [972, 357] width 43 height 23
click at [989, 365] on icon "button" at bounding box center [990, 358] width 24 height 24
click at [969, 381] on button "Add" at bounding box center [972, 396] width 63 height 31
click at [990, 395] on icon "button" at bounding box center [990, 397] width 14 height 14
click at [1003, 217] on li "Boxigo Carton Box 1 Added" at bounding box center [729, 226] width 583 height 36
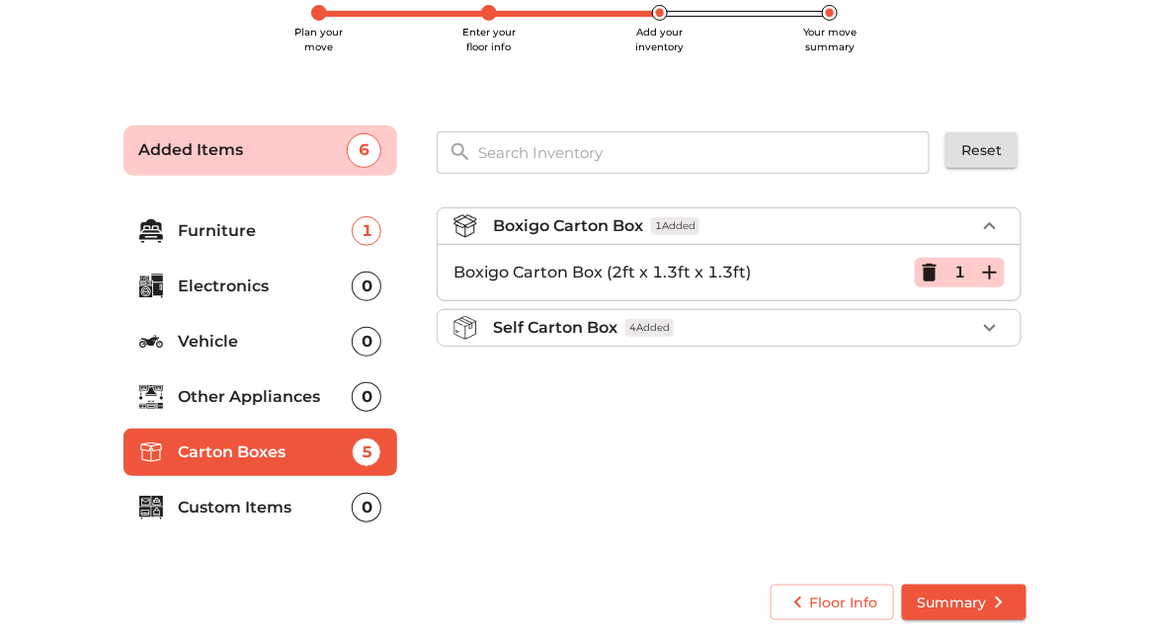
click at [986, 321] on icon "button" at bounding box center [990, 328] width 24 height 24
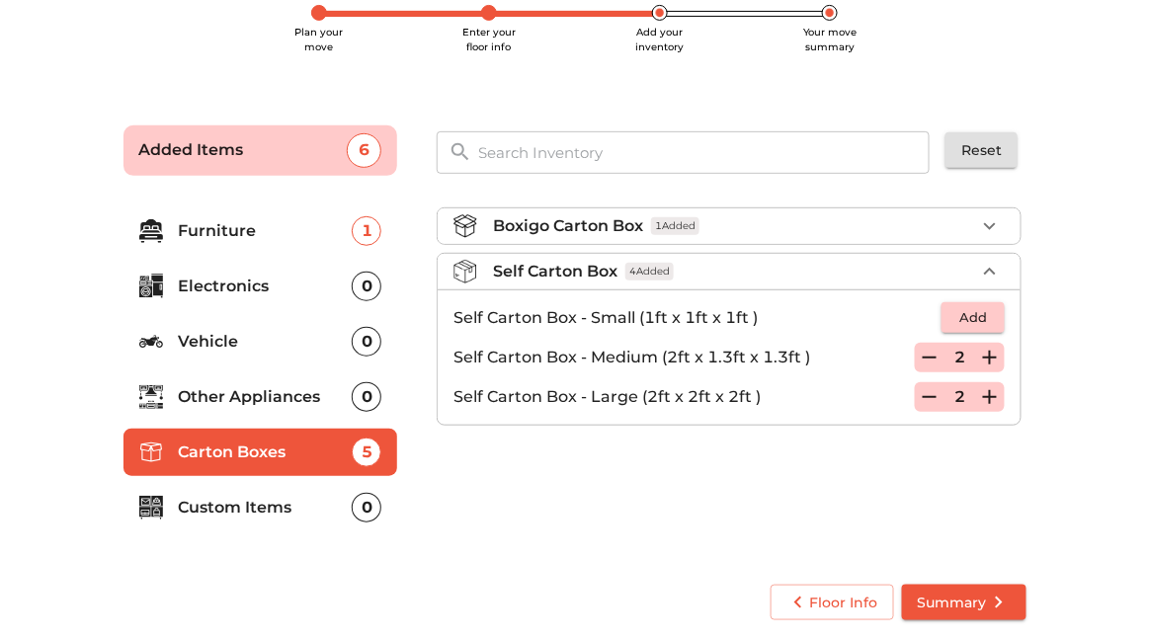
click at [936, 346] on icon "button" at bounding box center [929, 358] width 24 height 24
click at [936, 351] on icon "button" at bounding box center [929, 358] width 24 height 24
click at [930, 389] on icon "button" at bounding box center [929, 397] width 24 height 24
click at [934, 390] on icon "button" at bounding box center [929, 397] width 14 height 18
click at [1015, 215] on li "Boxigo Carton Box 1 Added" at bounding box center [729, 226] width 583 height 36
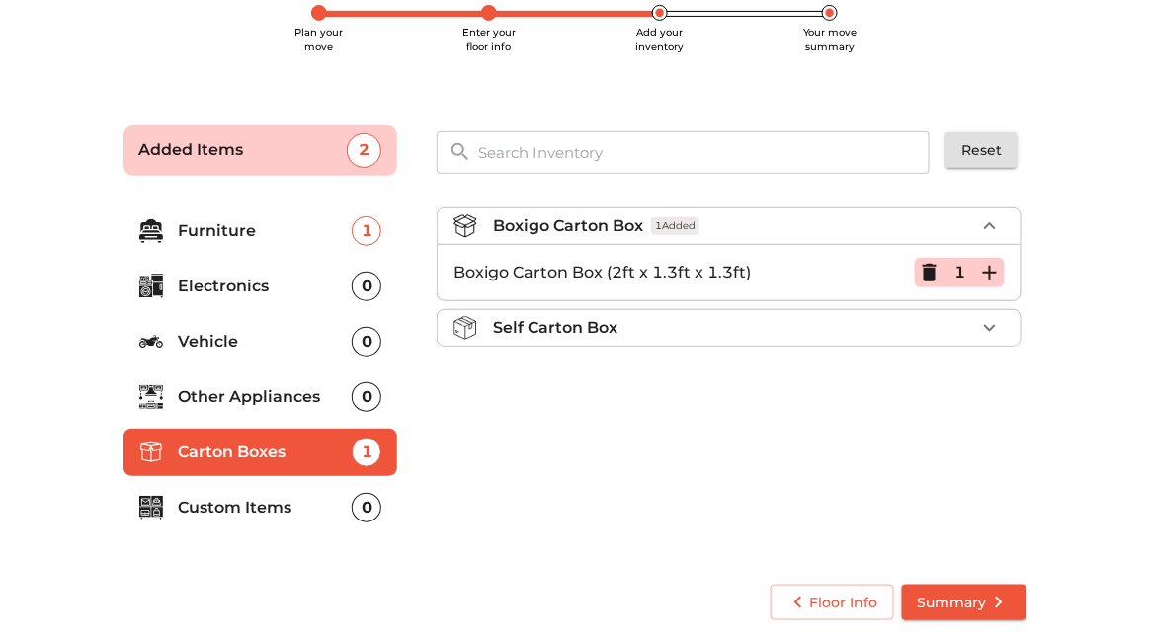
click at [1001, 262] on icon "button" at bounding box center [990, 273] width 24 height 24
click at [1001, 266] on icon "button" at bounding box center [990, 273] width 24 height 24
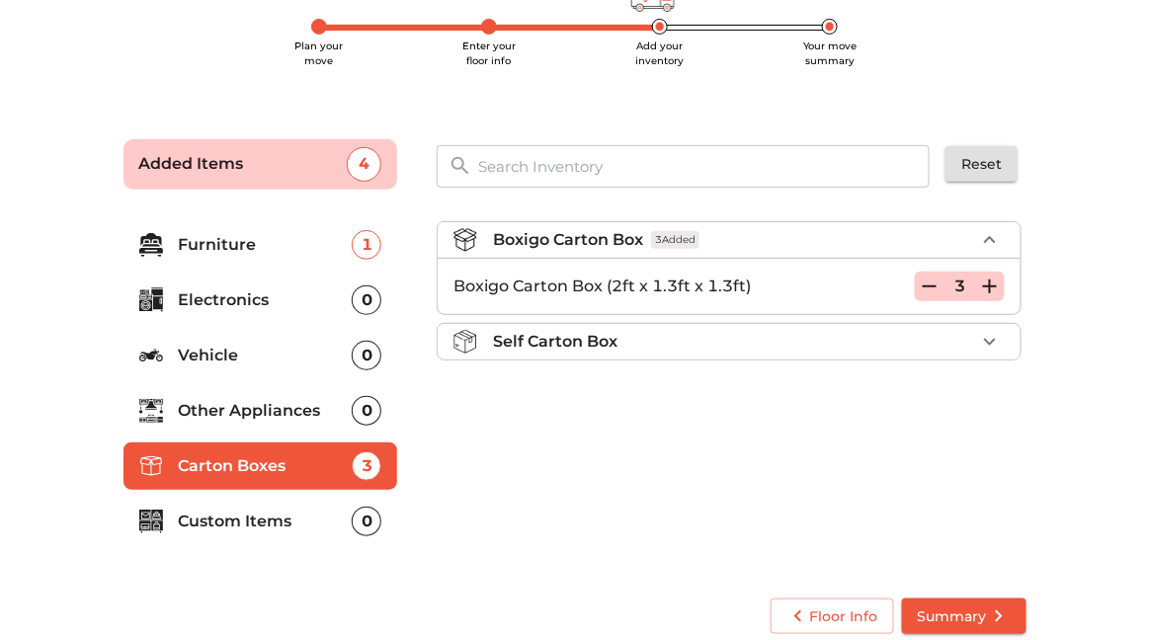
scroll to position [150, 0]
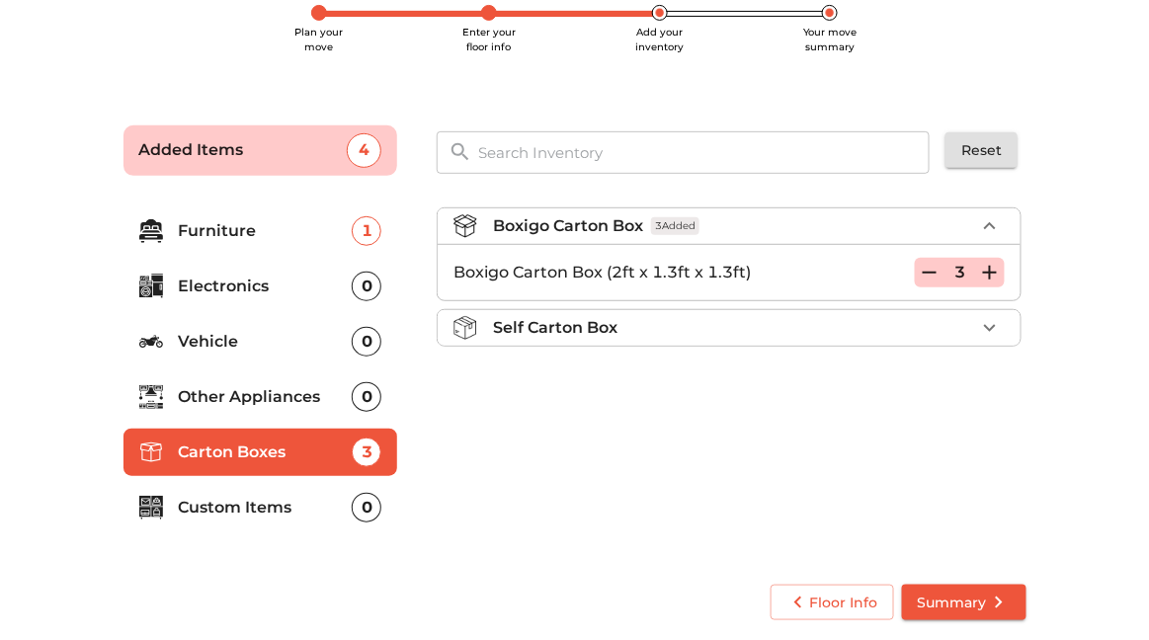
click at [979, 602] on span "Summary" at bounding box center [963, 603] width 93 height 25
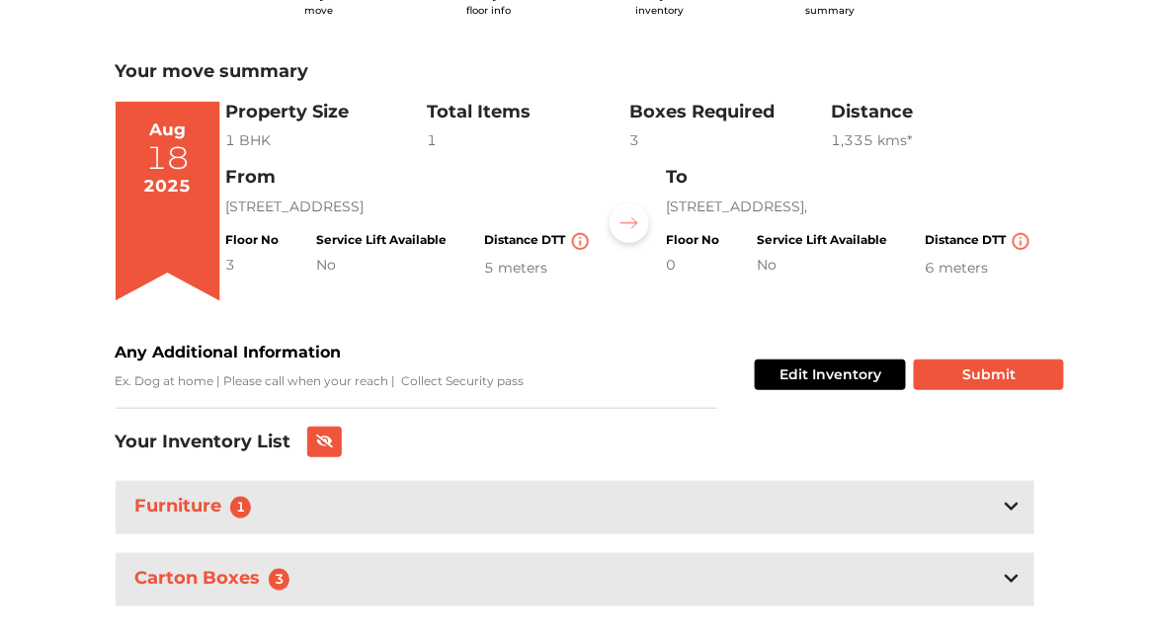
scroll to position [219, 0]
